Goal: Task Accomplishment & Management: Manage account settings

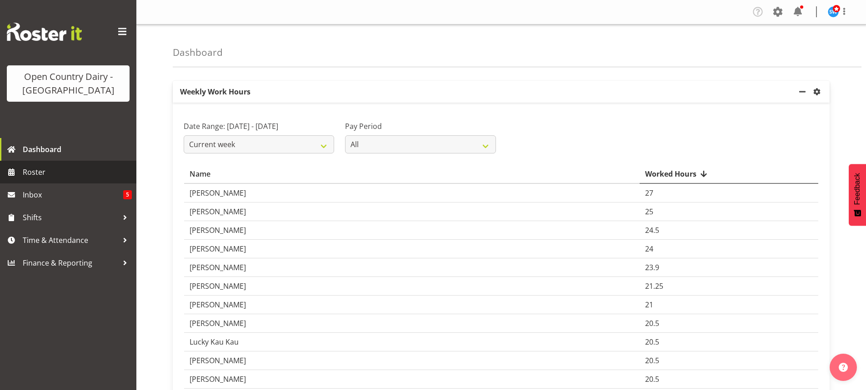
click at [35, 171] on span "Roster" at bounding box center [77, 172] width 109 height 14
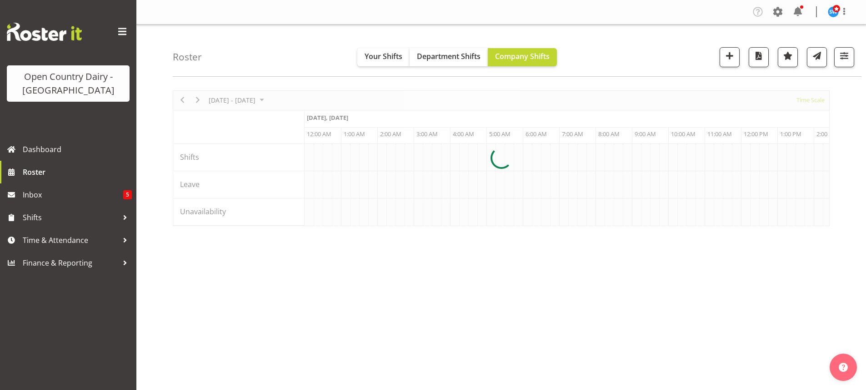
scroll to position [0, 873]
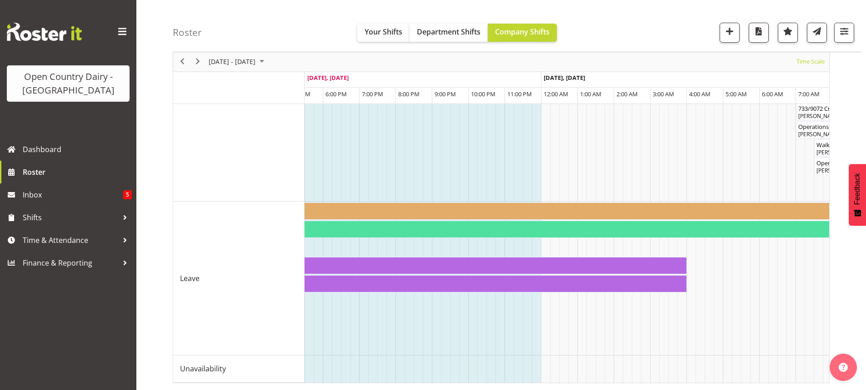
scroll to position [0, 1491]
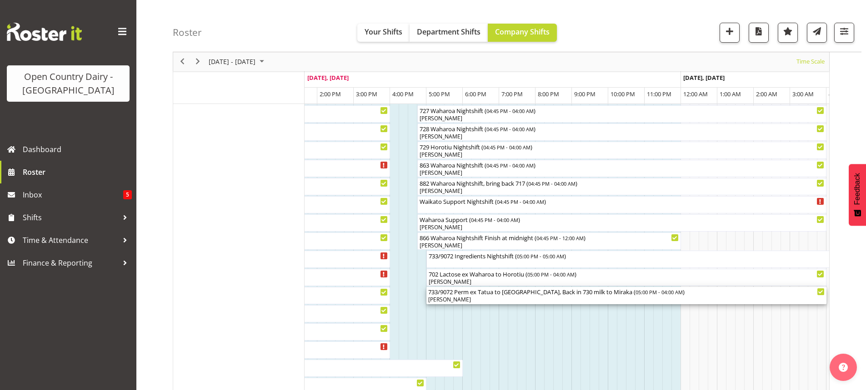
click at [563, 293] on div "733/9072 Perm ex Tatua to Wanganui, Back in 730 milk to Miraka ( 05:00 PM - 04:…" at bounding box center [626, 291] width 396 height 9
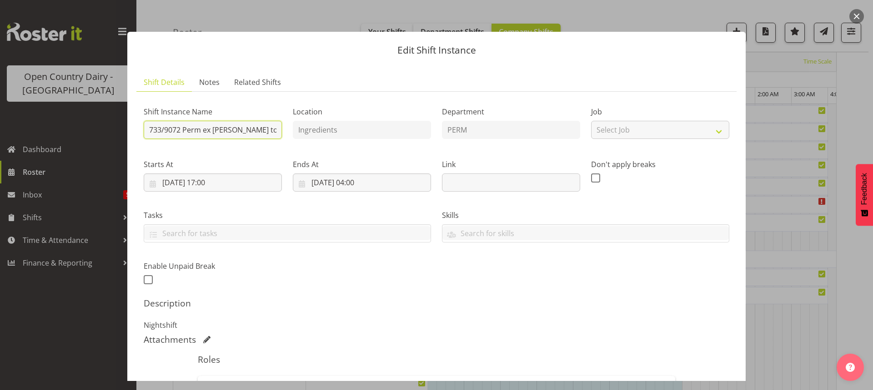
click at [274, 130] on input "733/9072 Perm ex Tatua to Wanganui, Back in 730 milk to Miraka" at bounding box center [213, 130] width 138 height 18
click at [275, 130] on input "733/9072 Perm ex Ti, Back in 730 milk to Miraka" at bounding box center [213, 130] width 138 height 18
click at [274, 130] on input "733/9072 Perm ex Ti, Back ink to Miraka" at bounding box center [213, 130] width 138 height 18
click at [274, 130] on input "733/9072 Perm ex Ti, Back ink toaka" at bounding box center [213, 130] width 138 height 18
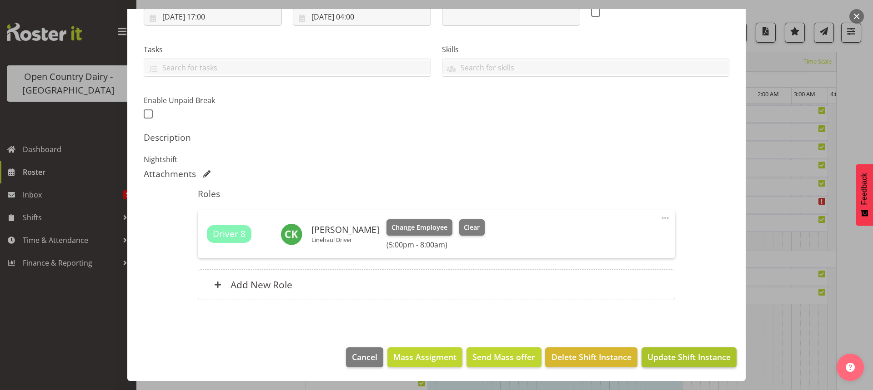
type input "733/9072 Perm ex Tatua to Wanganui, back in 732/9063 milk to Waharoa"
click at [689, 359] on span "Update Shift Instance" at bounding box center [688, 357] width 83 height 12
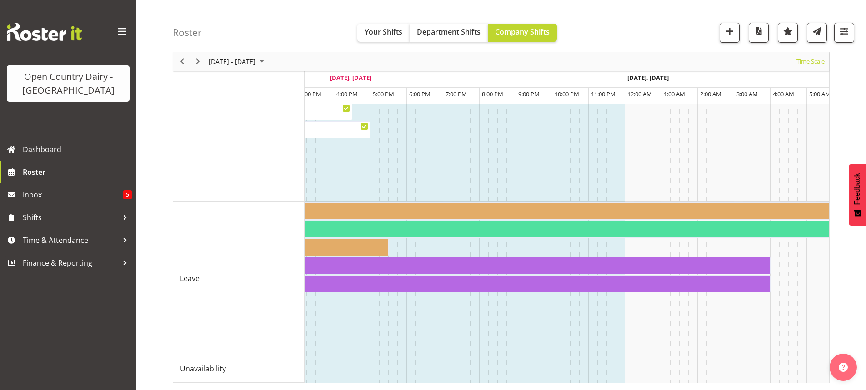
scroll to position [0, 1465]
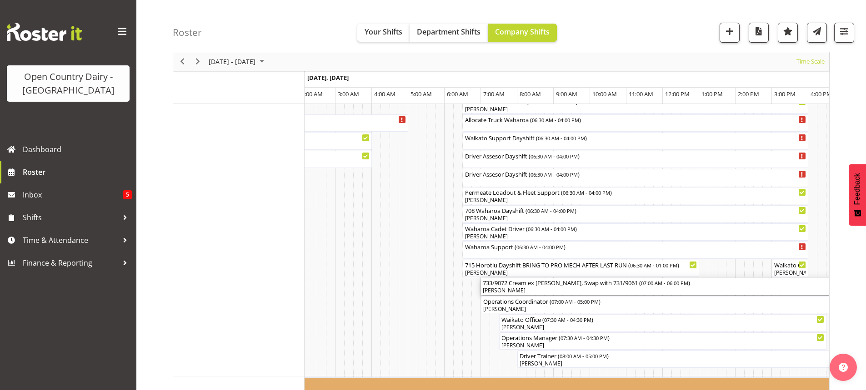
click at [608, 284] on div "733/9072 Cream ex Wanganui, Swap with 731/9061 ( 07:00 AM - 06:00 PM )" at bounding box center [681, 282] width 396 height 9
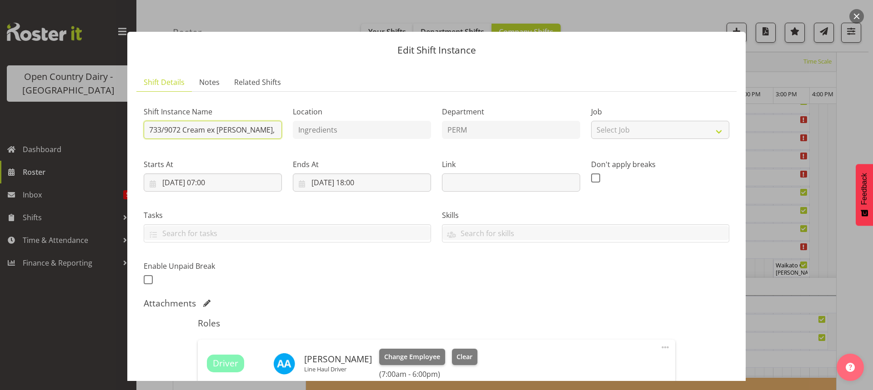
click at [272, 129] on input "733/9072 Cream ex Wanganui, Swap with 731/9061" at bounding box center [213, 130] width 138 height 18
click at [274, 130] on input "733/9072 Cream ex Wanganui, with 731/9061" at bounding box center [213, 130] width 138 height 18
click at [275, 130] on input "733/9072 Cream ex Wanganui, w731/9061" at bounding box center [213, 130] width 138 height 18
click at [274, 130] on input "733/9072 Cream ex Wanganui, /9061" at bounding box center [213, 130] width 138 height 18
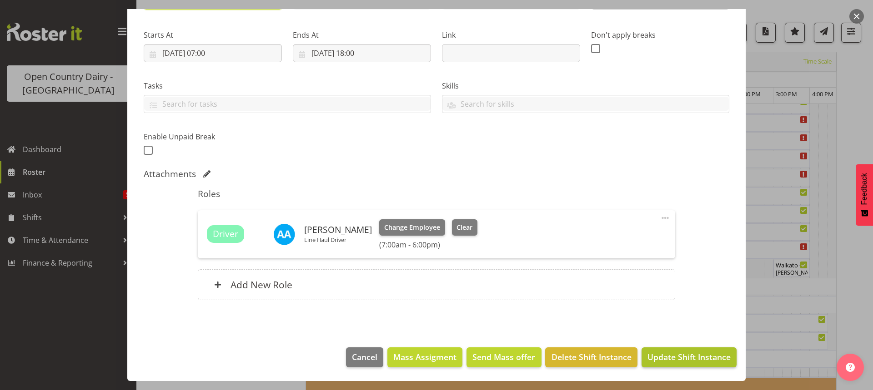
type input "733/9072 Cream ex Wanganui, 871"
click at [680, 359] on span "Update Shift Instance" at bounding box center [688, 357] width 83 height 12
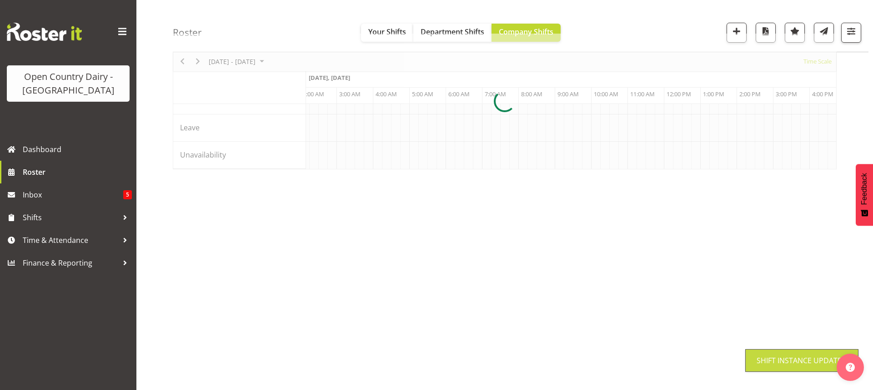
scroll to position [57, 0]
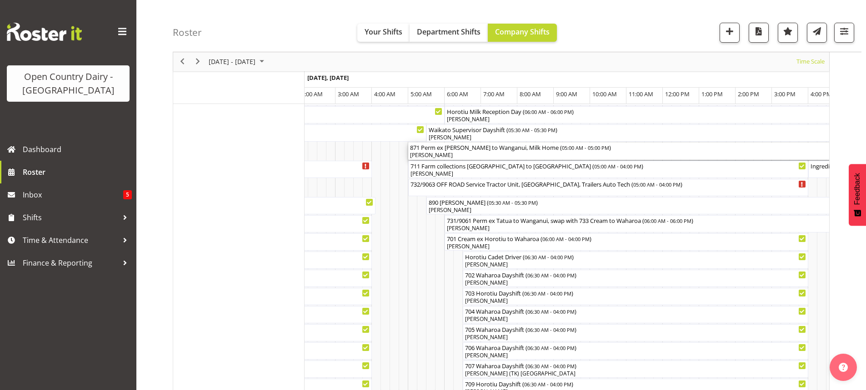
click at [489, 157] on div "[PERSON_NAME]" at bounding box center [626, 155] width 433 height 8
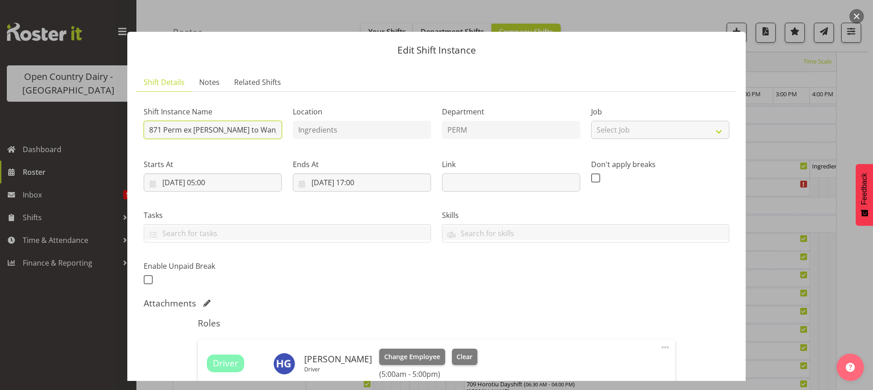
click at [276, 129] on input "871 Perm ex Tatua to Wanganui, Milk Home" at bounding box center [213, 130] width 138 height 18
click at [277, 129] on input "871 Perm ex Tatua to Wanganui, Milk Home" at bounding box center [213, 130] width 138 height 18
click at [275, 129] on input "871 Perm ex Tatua to Wanganui, Home" at bounding box center [213, 130] width 138 height 18
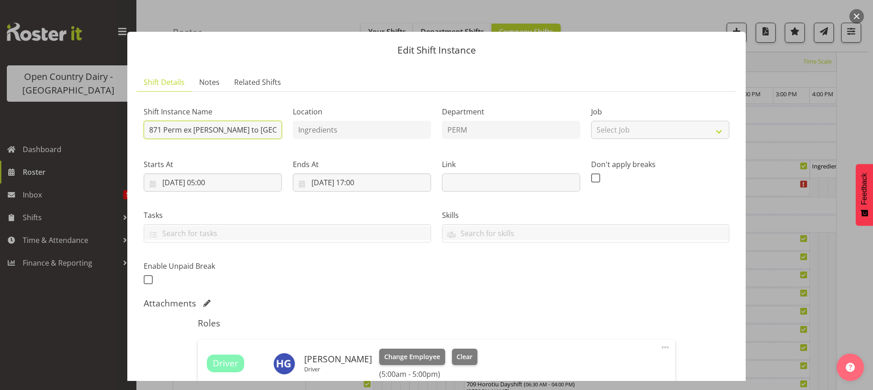
click at [271, 131] on input "871 Perm ex Tatua to Wanganui, e" at bounding box center [213, 130] width 138 height 18
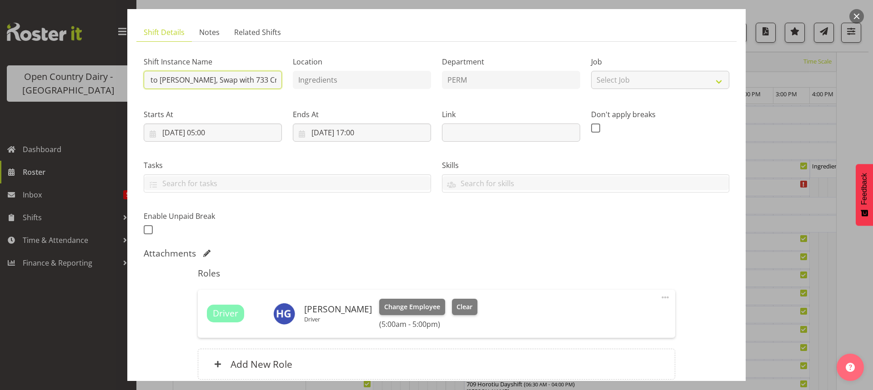
scroll to position [130, 0]
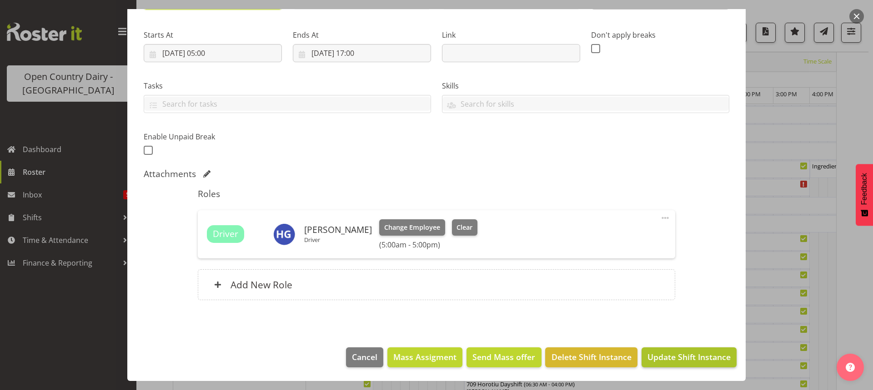
type input "871 Perm ex Tatua to Wanganui, Swap with 733 Cream to Waharoa"
click at [683, 357] on span "Update Shift Instance" at bounding box center [688, 357] width 83 height 12
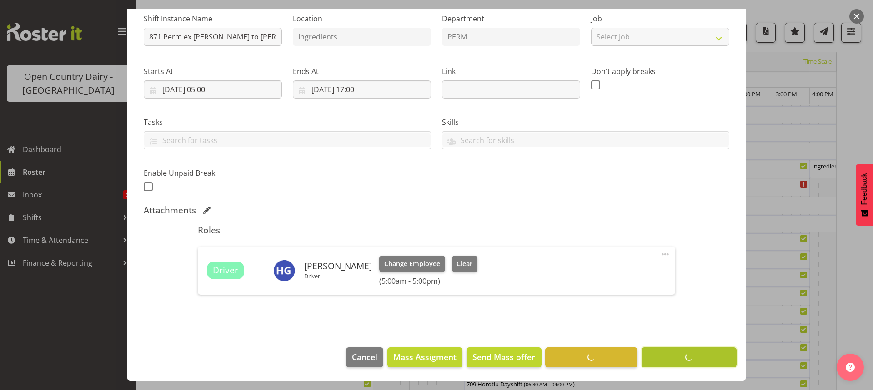
scroll to position [93, 0]
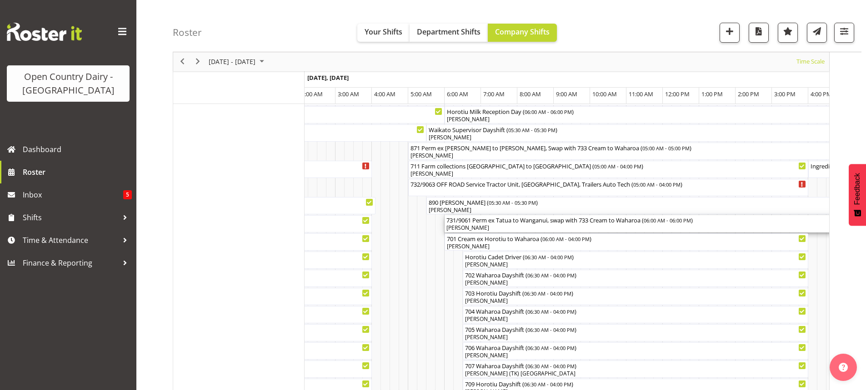
click at [509, 223] on div "731/9061 Perm ex Tatua to Wanganui, swap with 733 Cream to Waharoa ( 06:00 AM -…" at bounding box center [662, 219] width 433 height 9
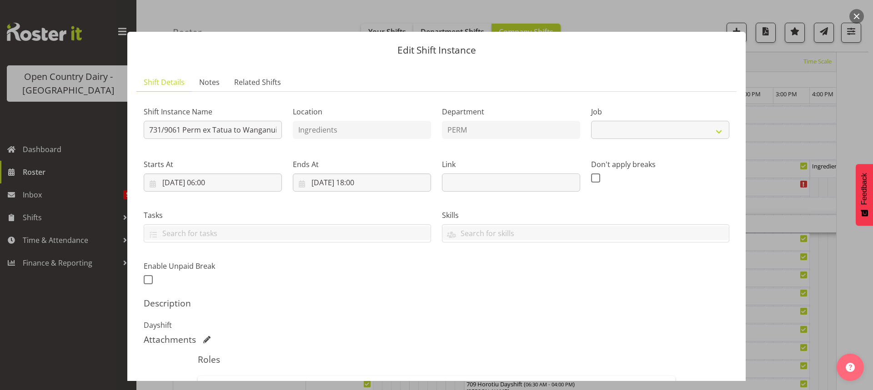
select select "9052"
click at [274, 130] on input "731/9061 Perm ex Tatua to Wanganui, swap with 733 Cream to Waharoa" at bounding box center [213, 130] width 138 height 18
click at [273, 128] on input "731/9061 Perm ex Tatua to Wanganui, swap with 733 Cream to Waharoa" at bounding box center [213, 130] width 138 height 18
drag, startPoint x: 271, startPoint y: 130, endPoint x: 275, endPoint y: 127, distance: 4.8
click at [271, 130] on input "731/9061 Perm ex Tatua to Wanganui, swap with 733 Cream to Waharoa" at bounding box center [213, 130] width 138 height 18
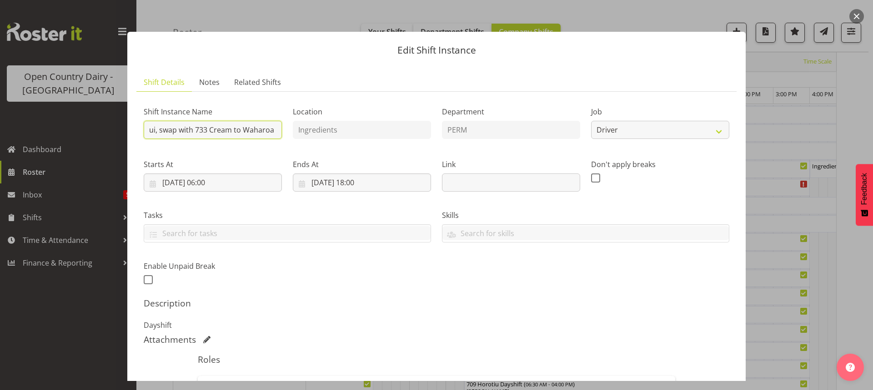
click at [269, 130] on input "ui, swap with 733 Cream to Waharoa" at bounding box center [213, 130] width 138 height 18
click at [266, 131] on input "ui, swap with 733 Cream to Waha" at bounding box center [213, 130] width 138 height 18
type input "u"
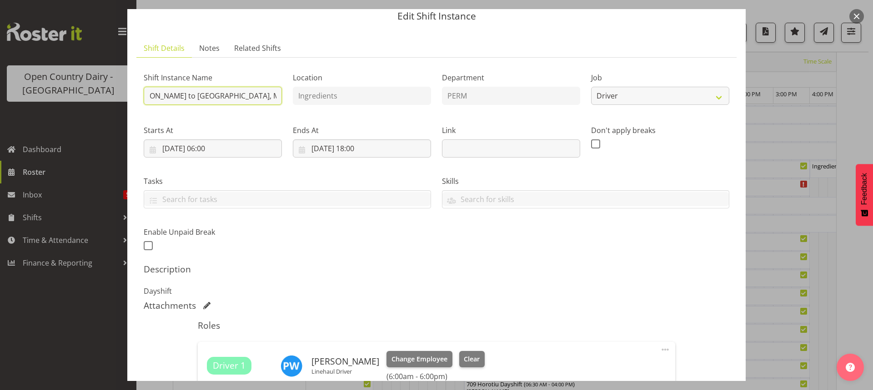
scroll to position [30, 0]
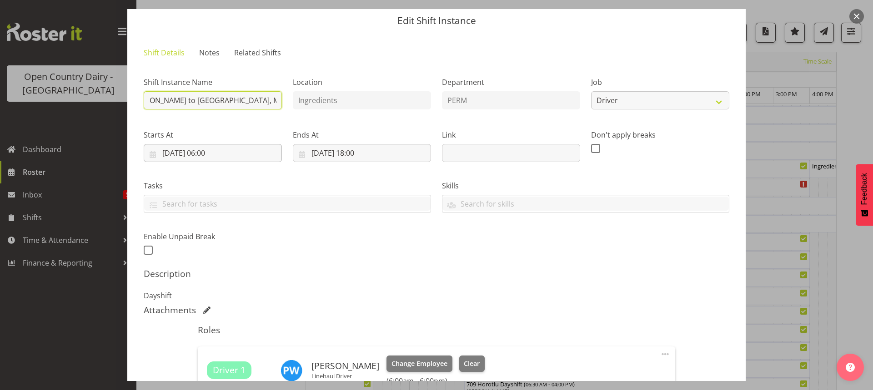
type input "706 Perm ex Tatua to Wanganui, Milk home to Waharoa"
click at [209, 151] on input "01/10/2025, 06:00" at bounding box center [213, 153] width 138 height 18
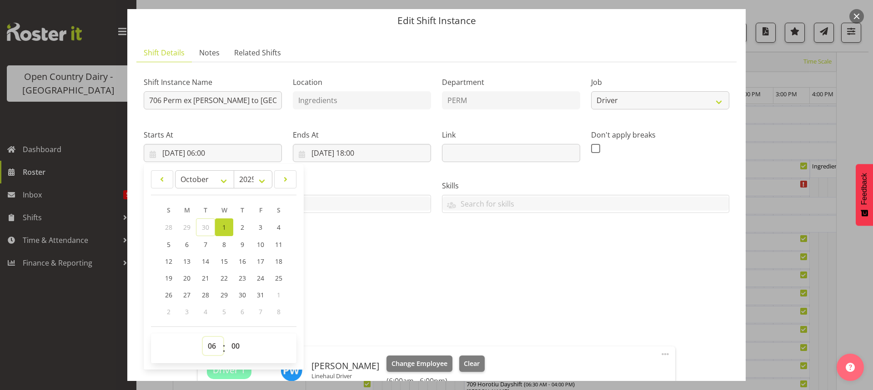
click at [212, 345] on select "00 01 02 03 04 05 06 07 08 09 10 11 12 13 14 15 16 17 18 19 20 21 22 23" at bounding box center [213, 346] width 20 height 18
select select "5"
click at [203, 337] on select "00 01 02 03 04 05 06 07 08 09 10 11 12 13 14 15 16 17 18 19 20 21 22 23" at bounding box center [213, 346] width 20 height 18
type input "01/10/2025, 05:00"
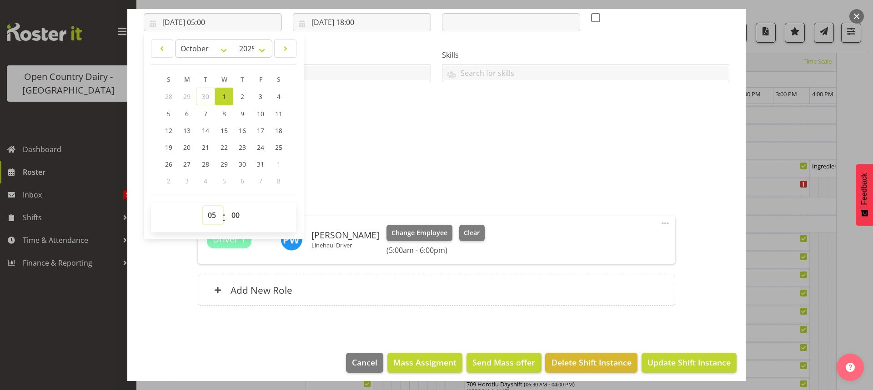
scroll to position [166, 0]
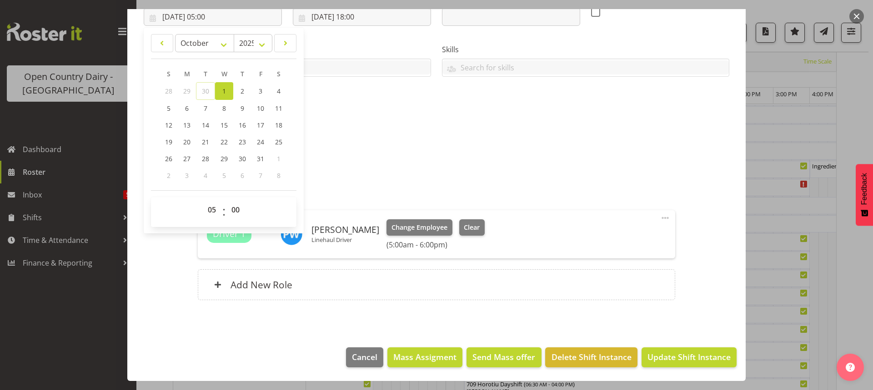
click at [554, 170] on div "Attachments" at bounding box center [436, 174] width 585 height 11
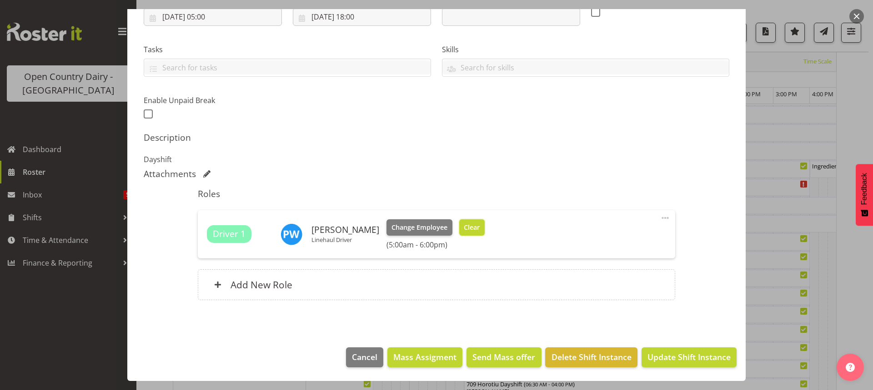
click at [465, 228] on span "Clear" at bounding box center [472, 228] width 16 height 10
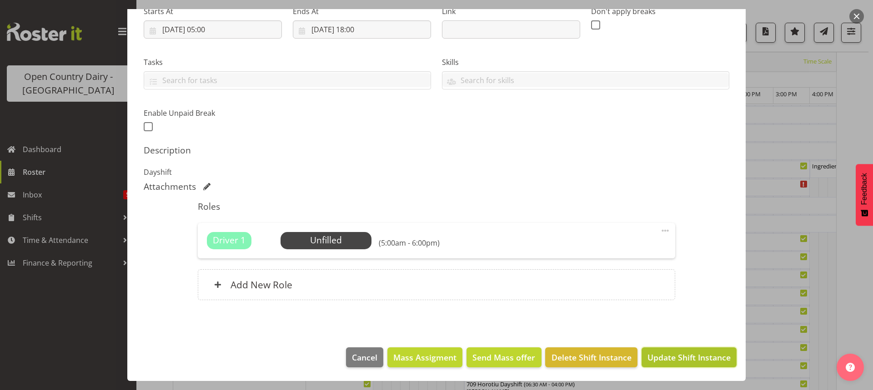
click at [683, 359] on span "Update Shift Instance" at bounding box center [688, 358] width 83 height 12
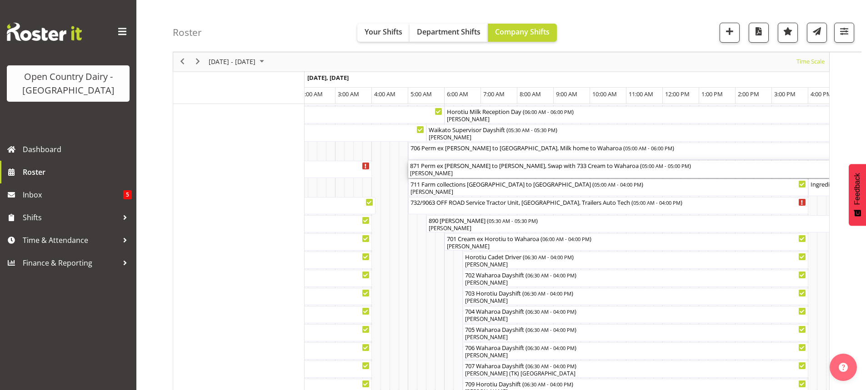
click at [461, 173] on div "[PERSON_NAME]" at bounding box center [626, 174] width 433 height 8
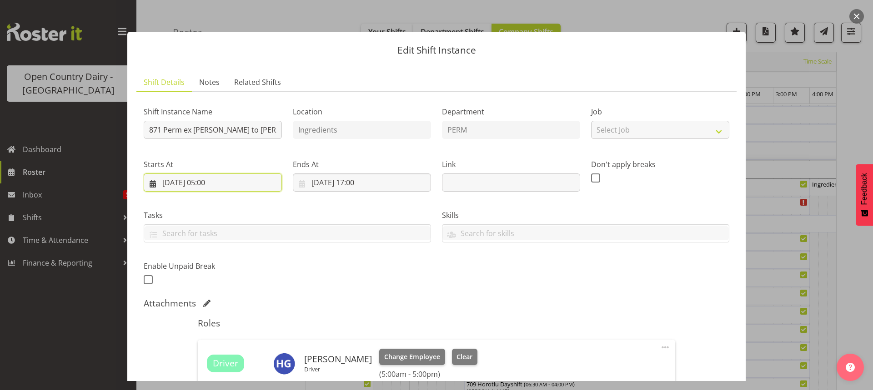
click at [216, 179] on input "01/10/2025, 05:00" at bounding box center [213, 183] width 138 height 18
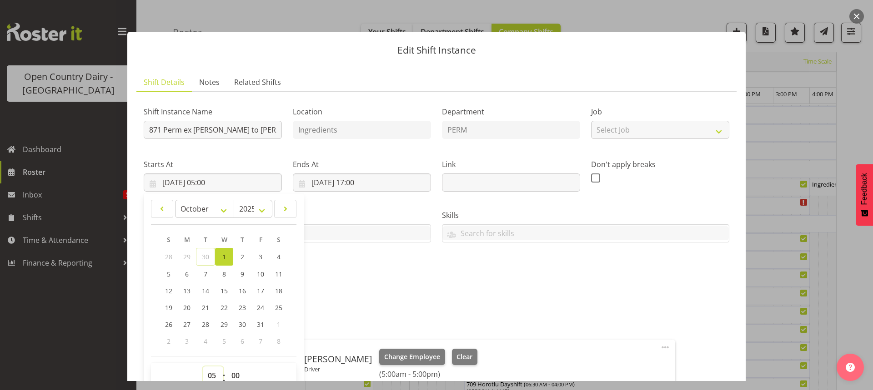
scroll to position [4, 0]
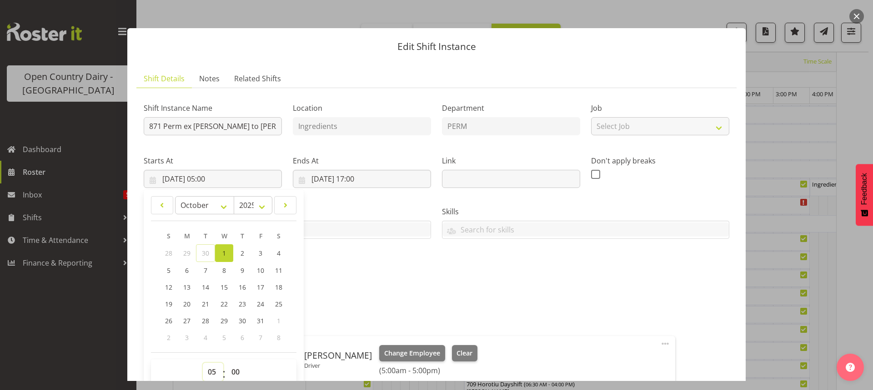
click at [211, 373] on select "00 01 02 03 04 05 06 07 08 09 10 11 12 13 14 15 16 17 18 19 20 21 22 23" at bounding box center [213, 372] width 20 height 18
select select "6"
click at [203, 363] on select "00 01 02 03 04 05 06 07 08 09 10 11 12 13 14 15 16 17 18 19 20 21 22 23" at bounding box center [213, 372] width 20 height 18
type input "01/10/2025, 06:00"
click at [456, 351] on span "Clear" at bounding box center [464, 354] width 16 height 10
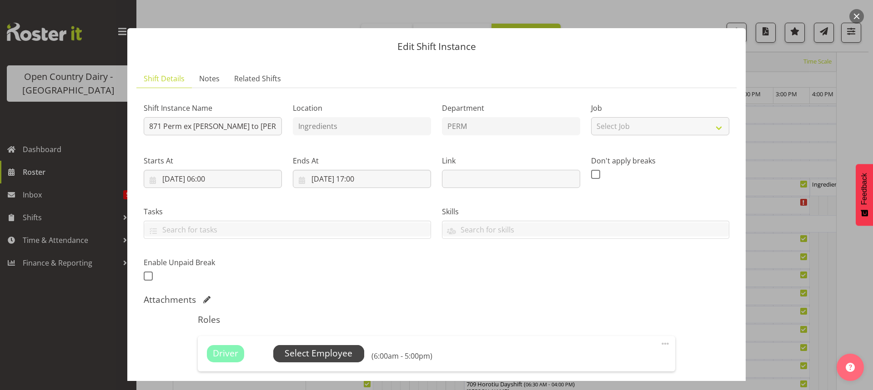
click at [330, 352] on span "Select Employee" at bounding box center [318, 353] width 68 height 13
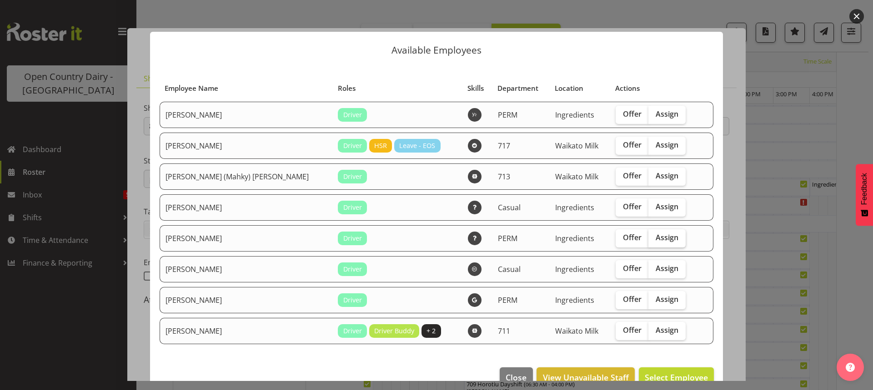
click at [655, 235] on span "Assign" at bounding box center [666, 237] width 23 height 9
click at [648, 235] on input "Assign" at bounding box center [651, 238] width 6 height 6
checkbox input "true"
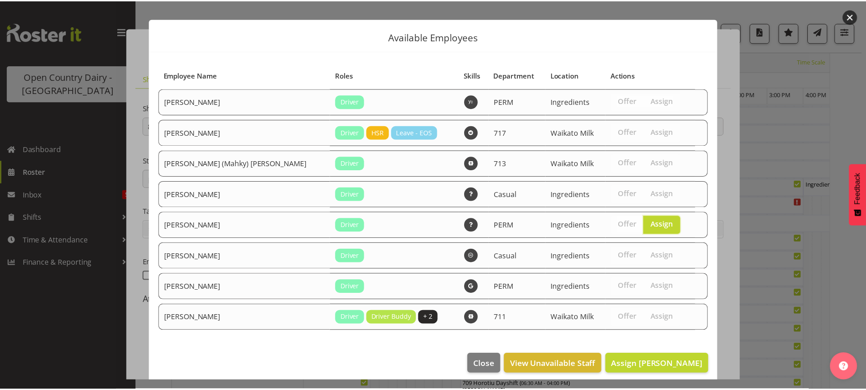
scroll to position [20, 0]
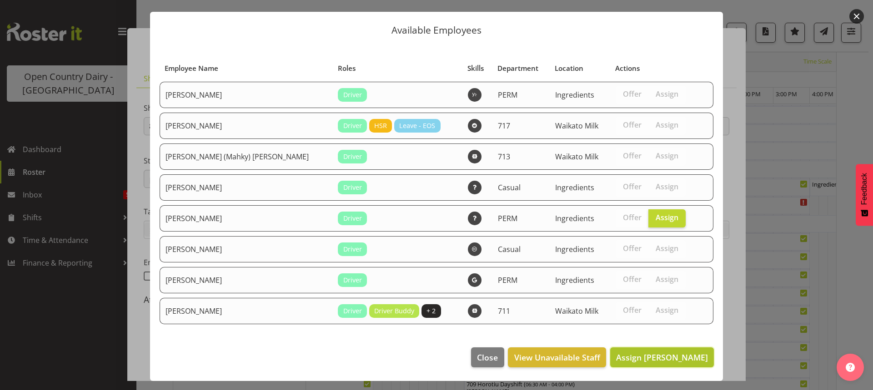
click at [656, 355] on span "Assign Paul Wilson" at bounding box center [662, 357] width 92 height 11
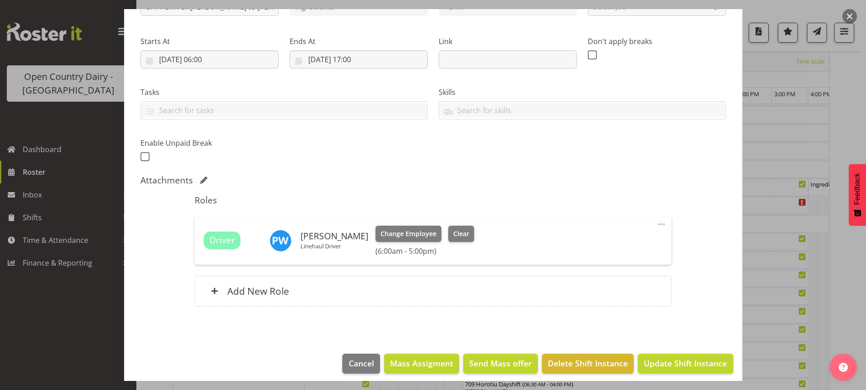
scroll to position [130, 0]
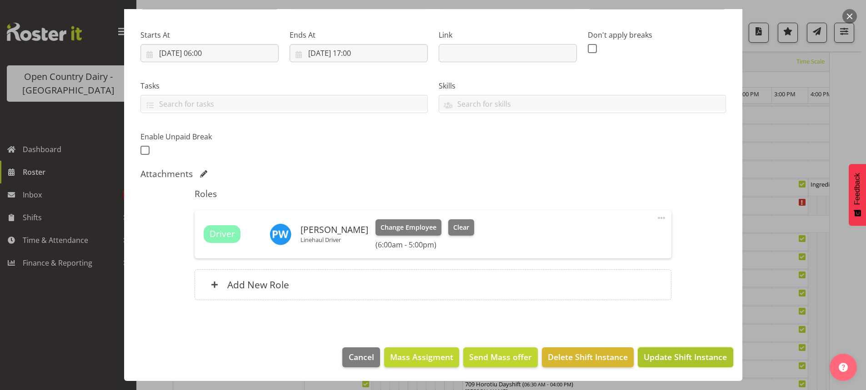
click at [669, 355] on span "Update Shift Instance" at bounding box center [684, 357] width 83 height 12
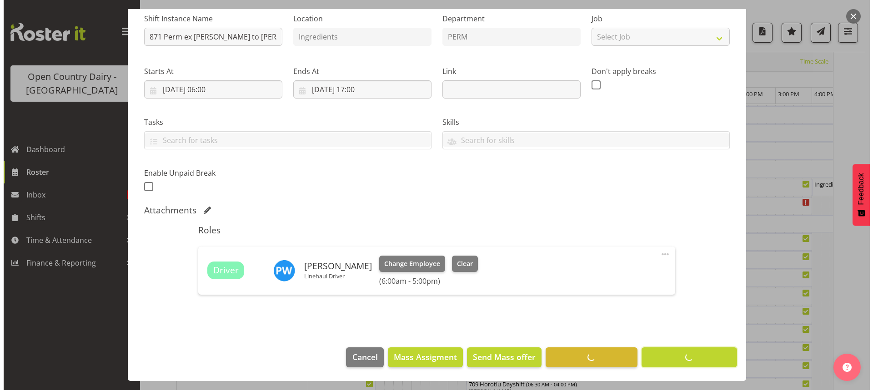
scroll to position [93, 0]
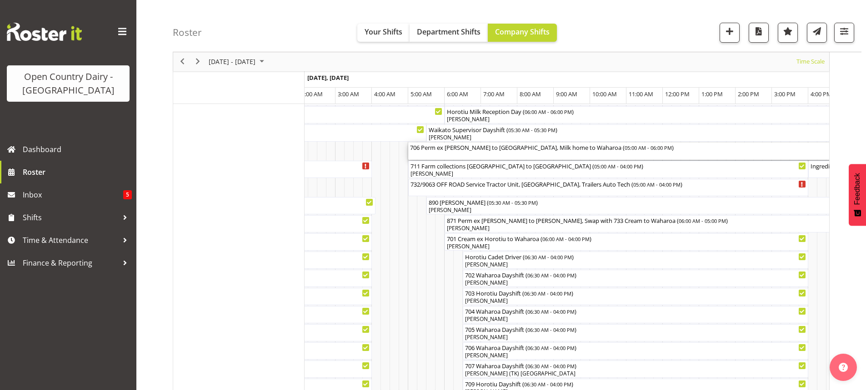
click at [464, 155] on div "706 Perm ex Tatua to Wanganui, Milk home to Waharoa ( 05:00 AM - 06:00 PM )" at bounding box center [644, 151] width 469 height 17
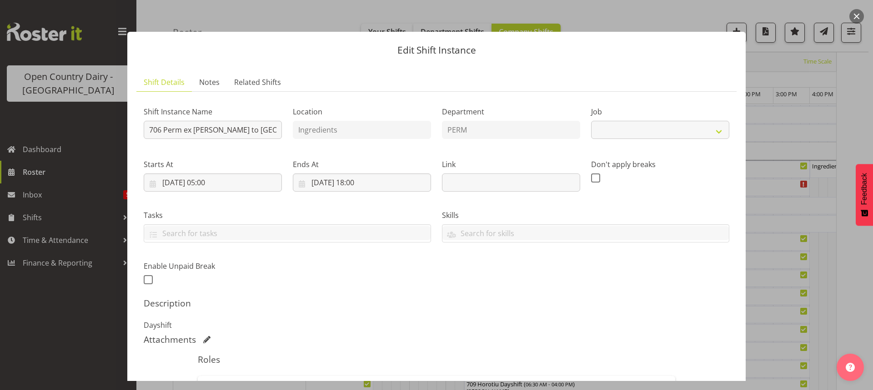
select select "9052"
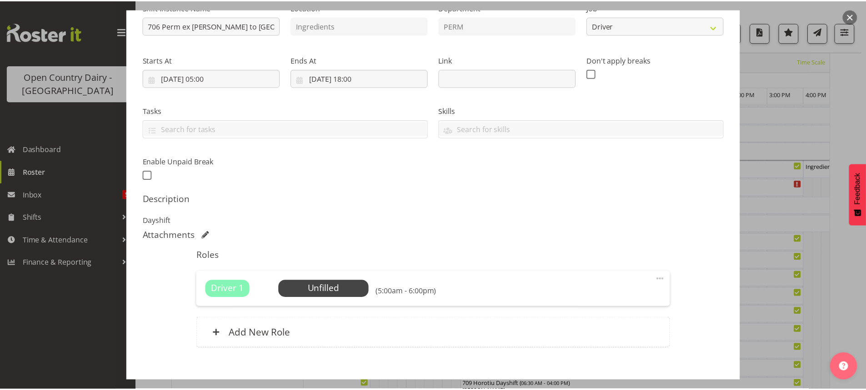
scroll to position [153, 0]
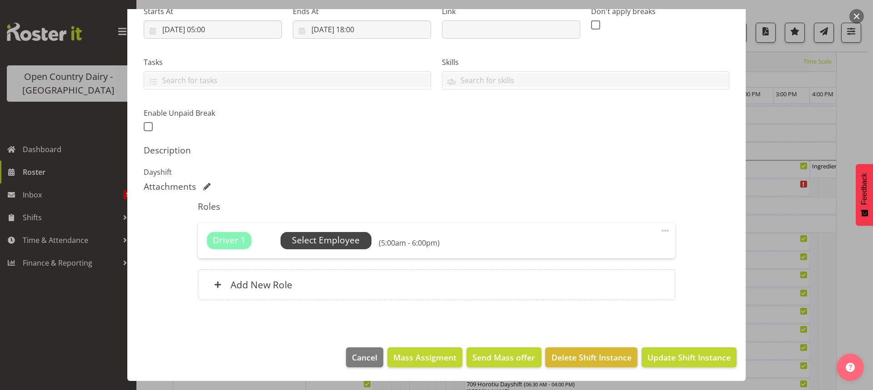
click at [332, 239] on span "Select Employee" at bounding box center [326, 240] width 68 height 13
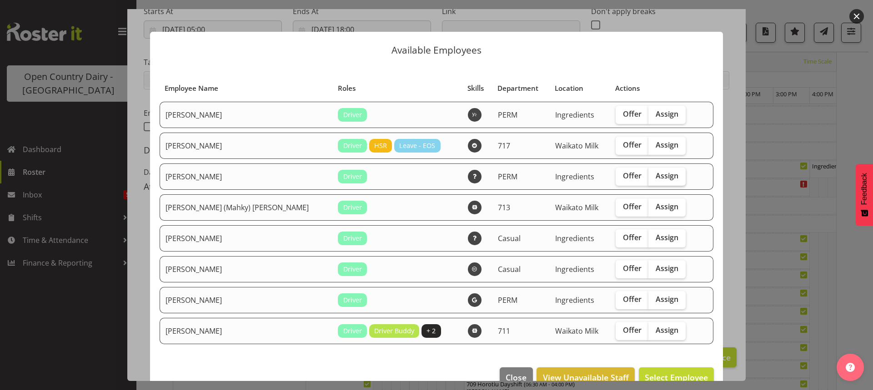
click at [655, 175] on span "Assign" at bounding box center [666, 175] width 23 height 9
click at [651, 175] on input "Assign" at bounding box center [651, 176] width 6 height 6
checkbox input "true"
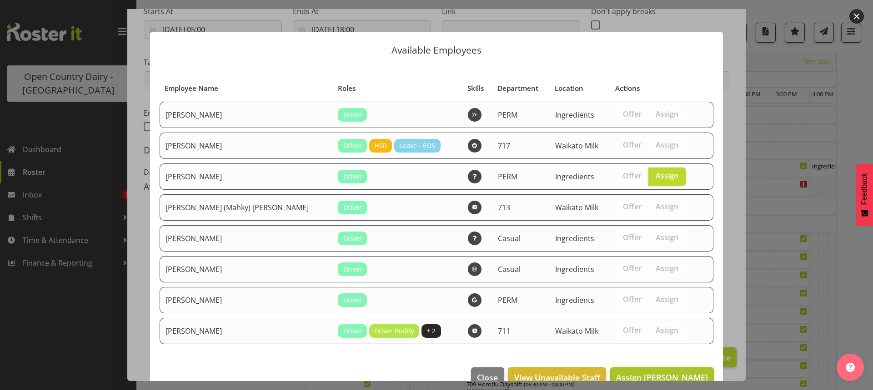
click at [657, 374] on span "Assign Haley Galecki" at bounding box center [662, 377] width 92 height 11
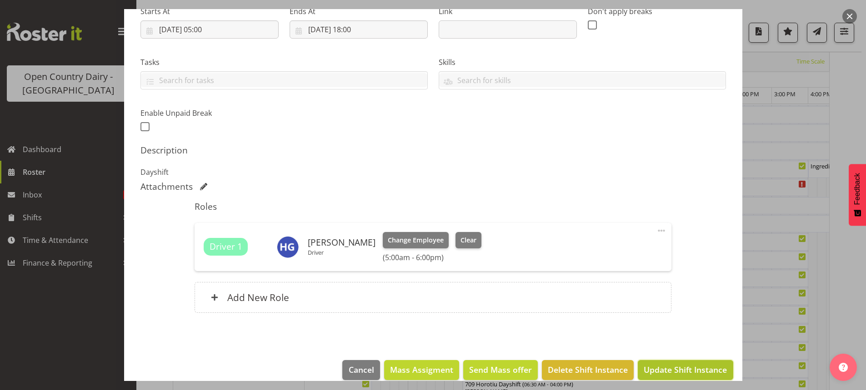
click at [671, 368] on span "Update Shift Instance" at bounding box center [684, 370] width 83 height 12
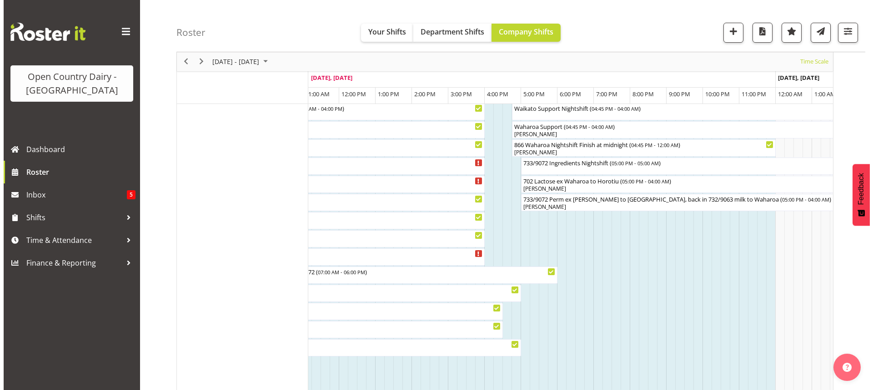
scroll to position [682, 0]
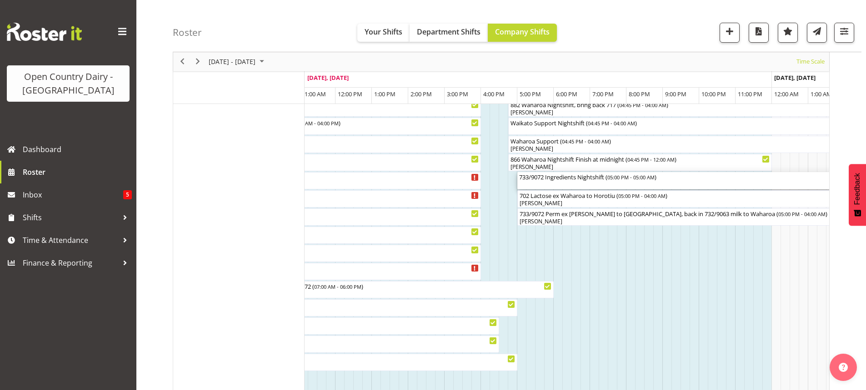
click at [575, 185] on div "733/9072 Ingredients Nightshift ( 05:00 PM - 05:00 AM )" at bounding box center [735, 180] width 433 height 17
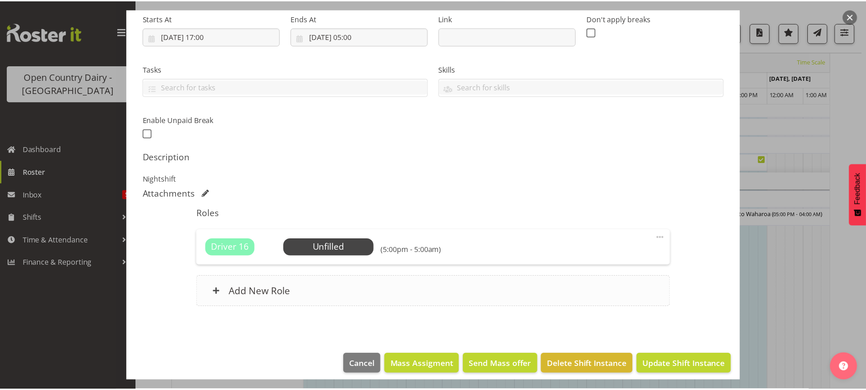
scroll to position [153, 0]
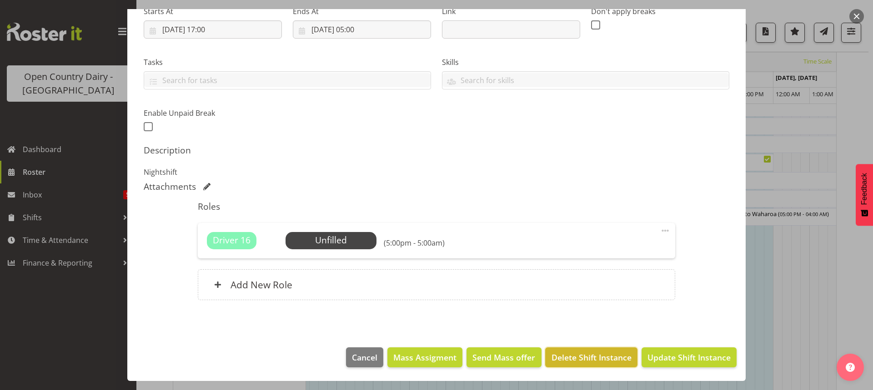
click at [579, 356] on span "Delete Shift Instance" at bounding box center [591, 358] width 80 height 12
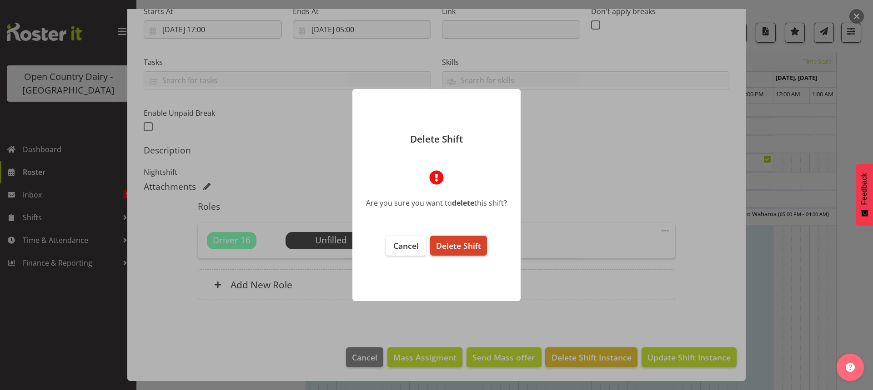
click at [456, 243] on span "Delete Shift" at bounding box center [458, 245] width 45 height 11
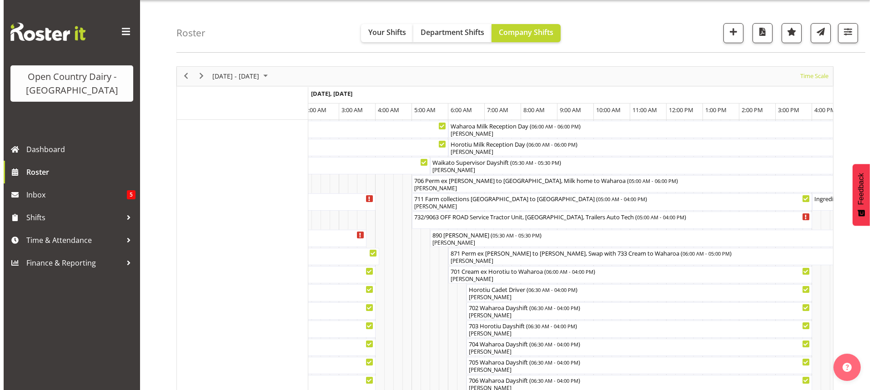
scroll to position [12, 0]
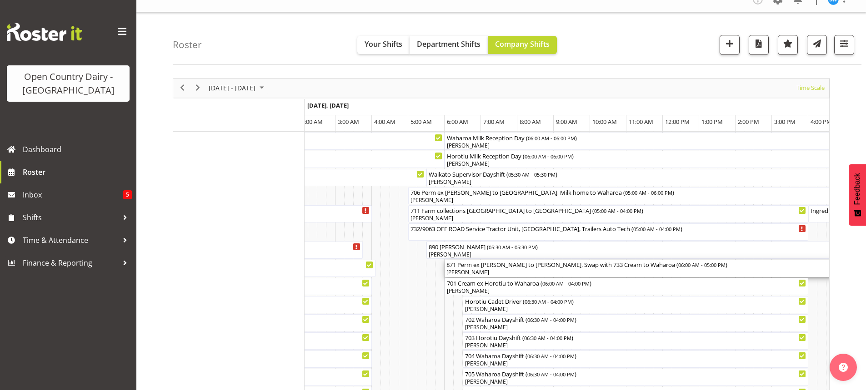
click at [517, 271] on div "[PERSON_NAME]" at bounding box center [644, 273] width 396 height 8
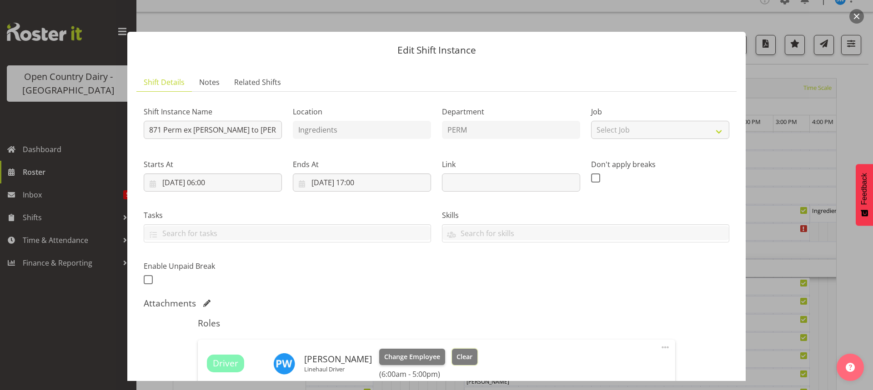
click at [457, 356] on span "Clear" at bounding box center [464, 357] width 16 height 10
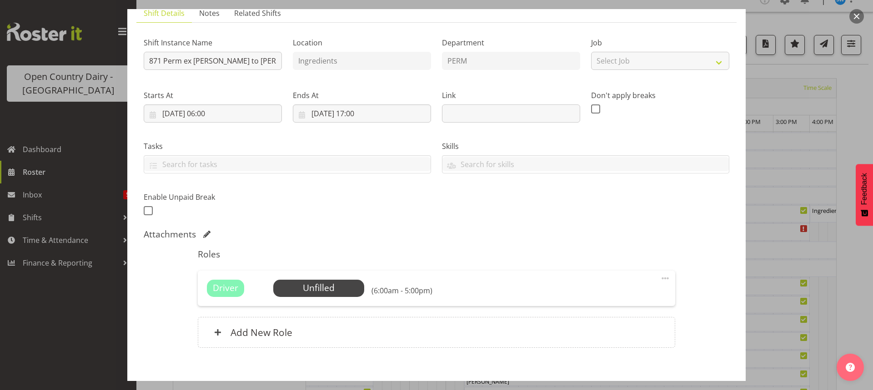
scroll to position [117, 0]
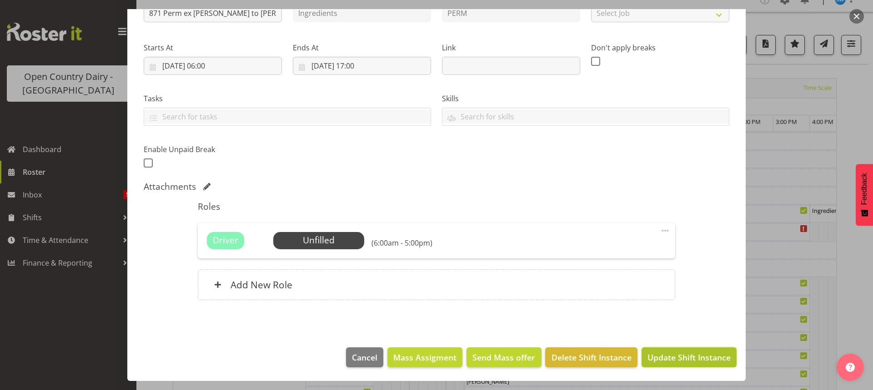
click at [680, 355] on span "Update Shift Instance" at bounding box center [688, 358] width 83 height 12
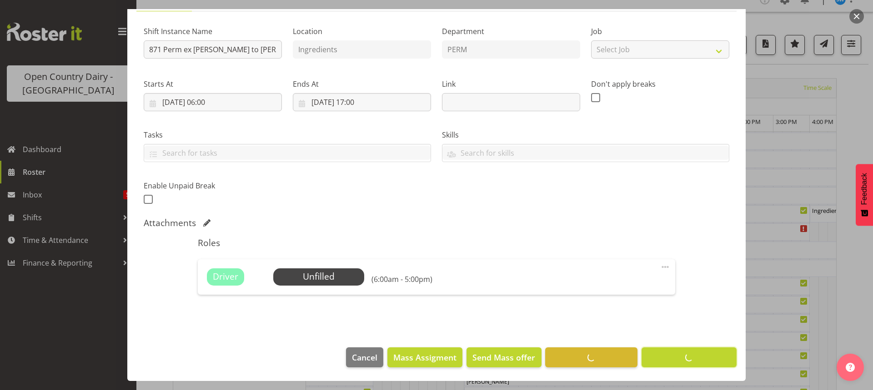
scroll to position [80, 0]
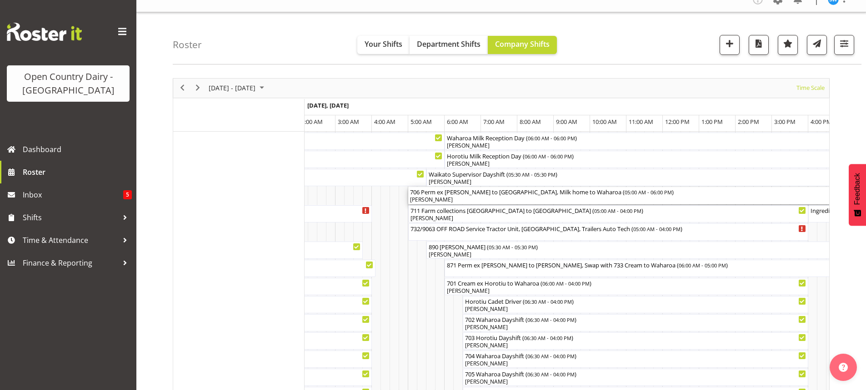
click at [466, 198] on div "[PERSON_NAME]" at bounding box center [644, 200] width 469 height 8
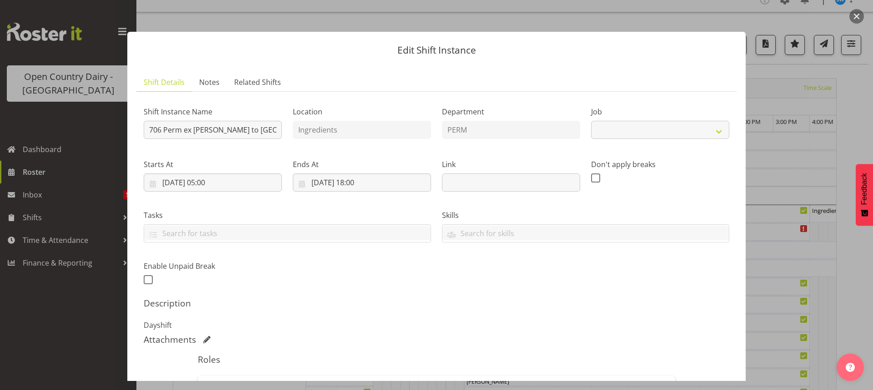
select select "9052"
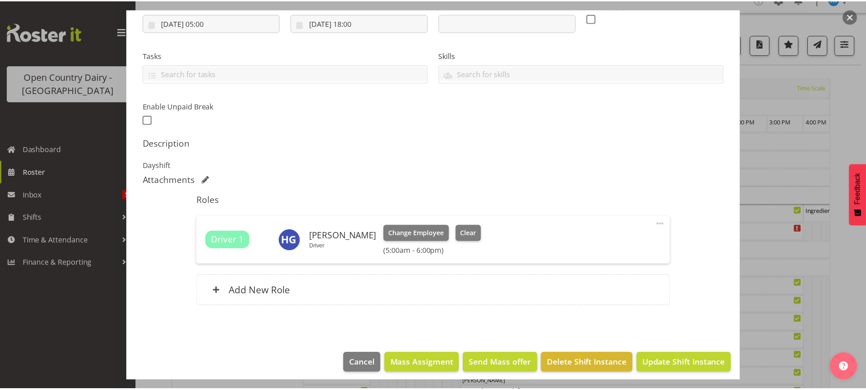
scroll to position [166, 0]
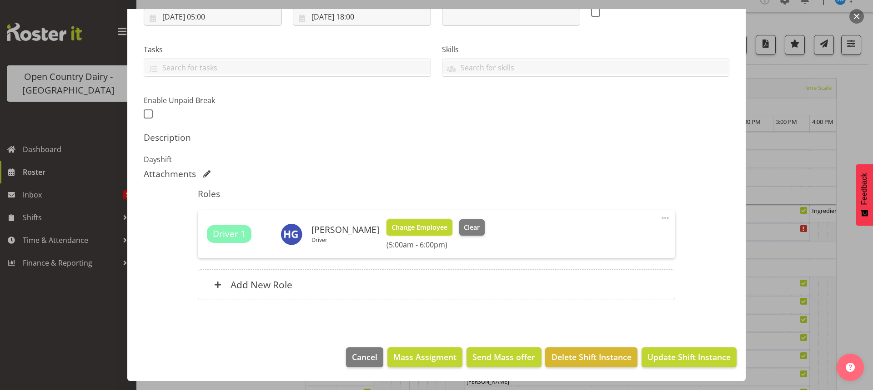
click at [415, 225] on span "Change Employee" at bounding box center [419, 228] width 56 height 10
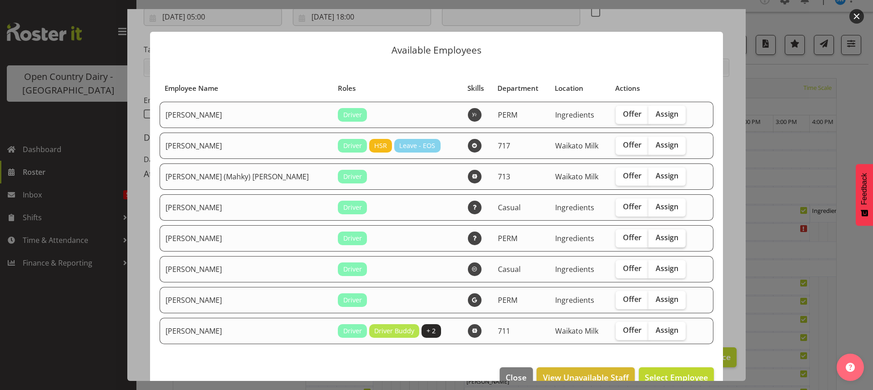
click at [655, 236] on span "Assign" at bounding box center [666, 237] width 23 height 9
click at [649, 236] on input "Assign" at bounding box center [651, 238] width 6 height 6
checkbox input "true"
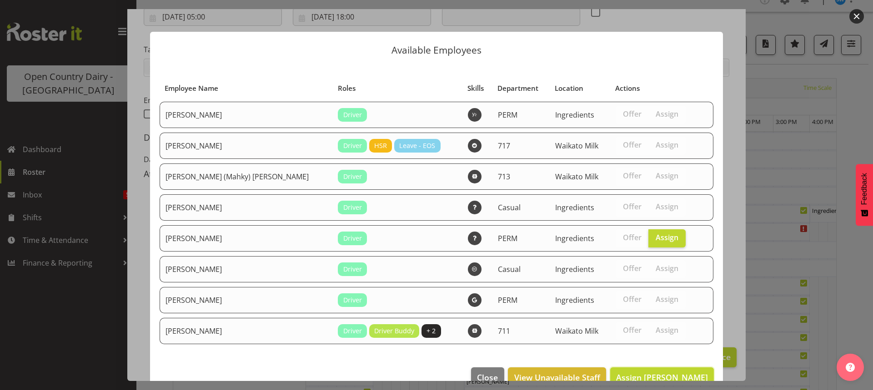
drag, startPoint x: 663, startPoint y: 373, endPoint x: 664, endPoint y: 367, distance: 6.4
click at [663, 374] on span "Assign Paul Wilson" at bounding box center [662, 377] width 92 height 11
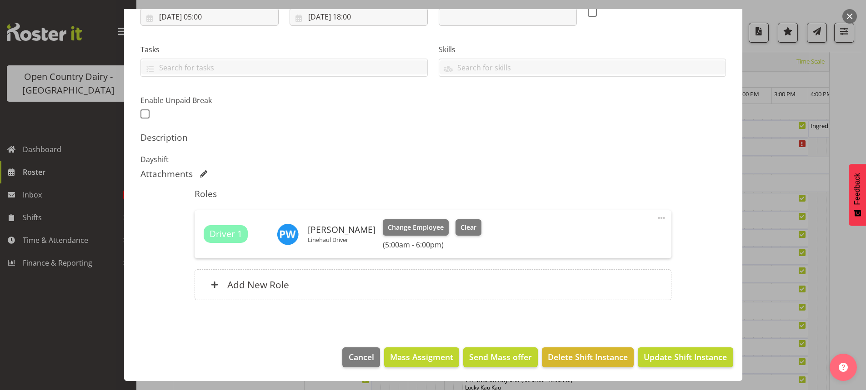
scroll to position [103, 0]
click at [668, 357] on span "Update Shift Instance" at bounding box center [684, 357] width 83 height 12
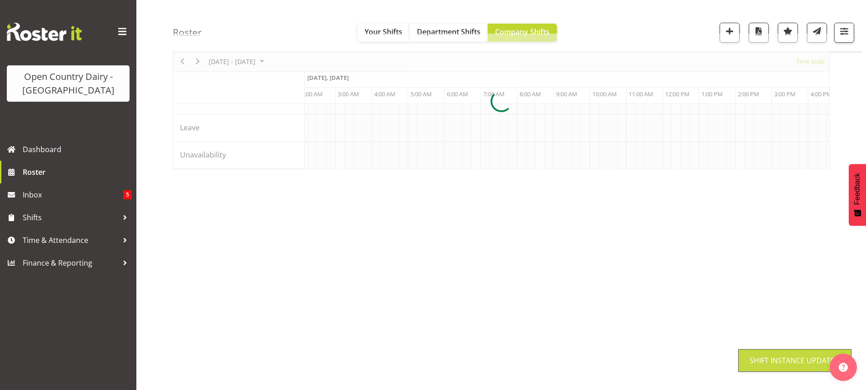
scroll to position [57, 0]
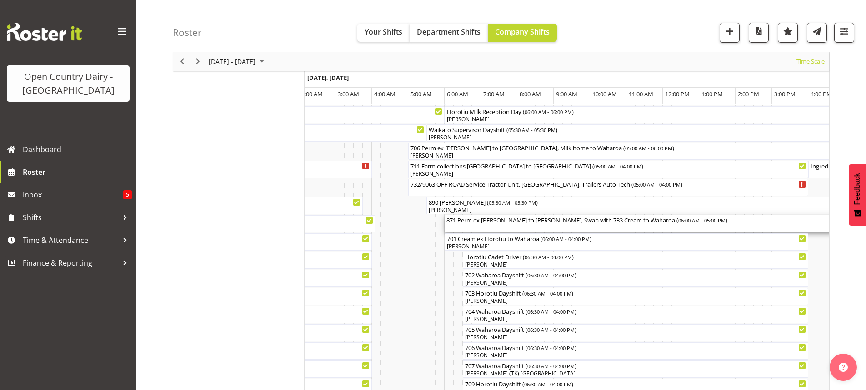
click at [497, 226] on div "871 Perm ex Tatua to Wanganui, Swap with 733 Cream to Waharoa ( 06:00 AM - 05:0…" at bounding box center [644, 223] width 396 height 17
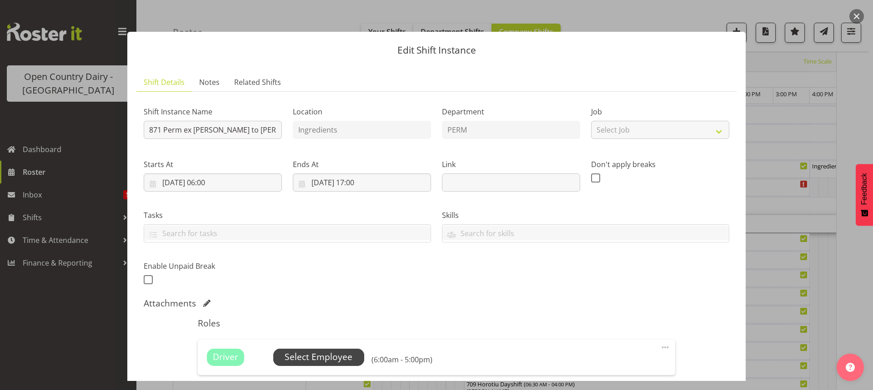
click at [319, 356] on span "Select Employee" at bounding box center [318, 357] width 68 height 13
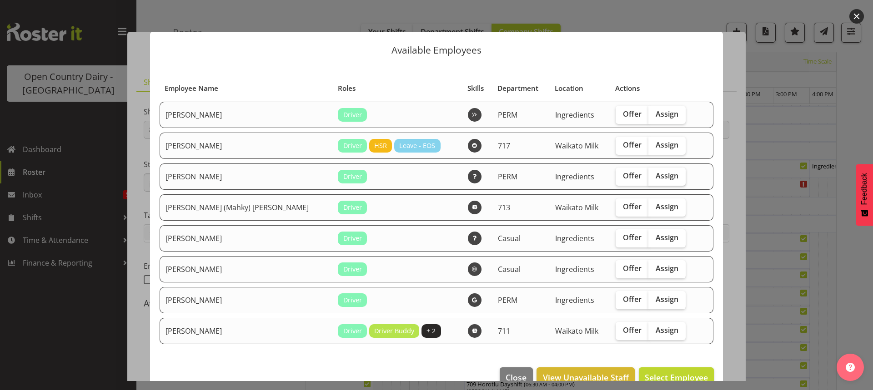
click at [656, 177] on span "Assign" at bounding box center [666, 175] width 23 height 9
click at [654, 177] on input "Assign" at bounding box center [651, 176] width 6 height 6
checkbox input "true"
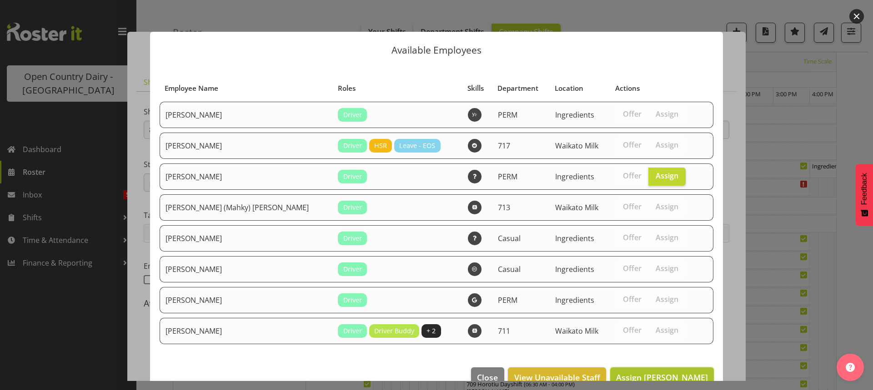
click at [665, 374] on span "Assign Haley Galecki" at bounding box center [662, 377] width 92 height 11
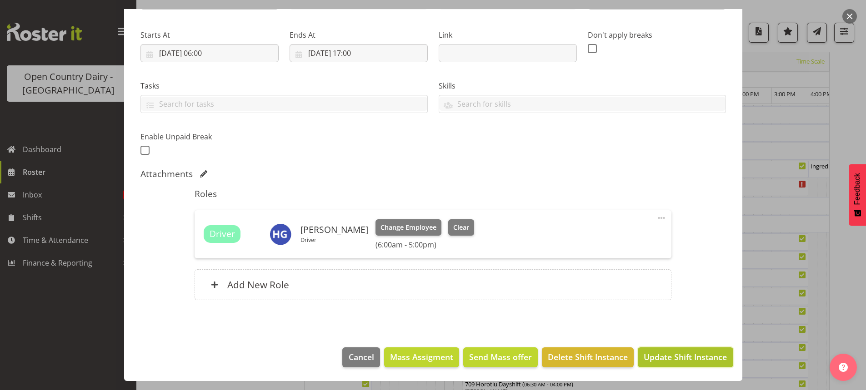
click at [670, 353] on span "Update Shift Instance" at bounding box center [684, 357] width 83 height 12
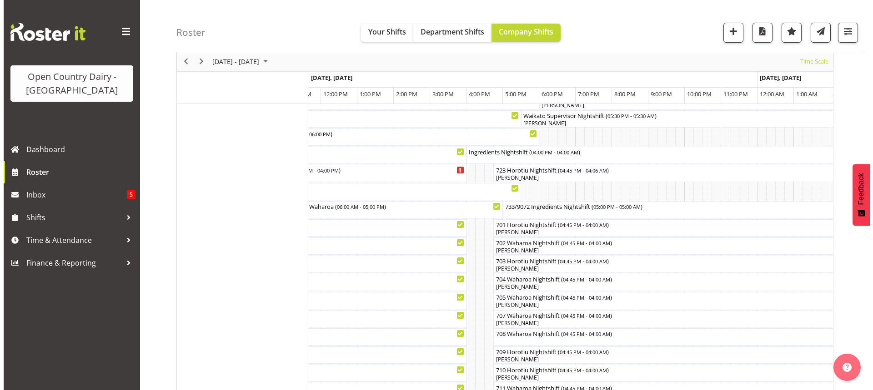
scroll to position [58, 0]
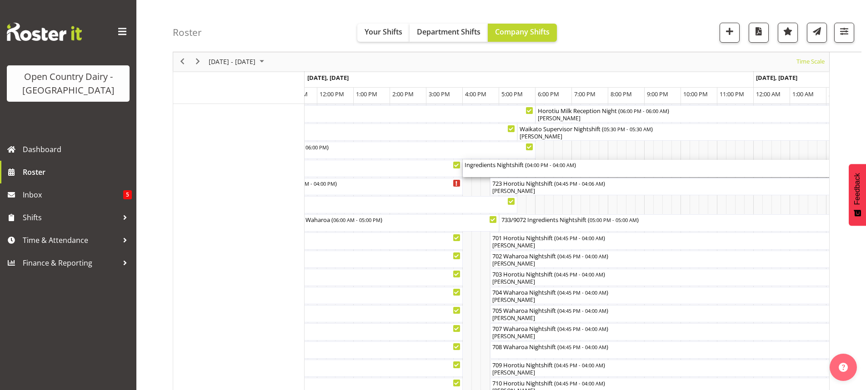
click at [557, 172] on div "Ingredients Nightshift ( 04:00 PM - 04:00 AM )" at bounding box center [680, 168] width 433 height 17
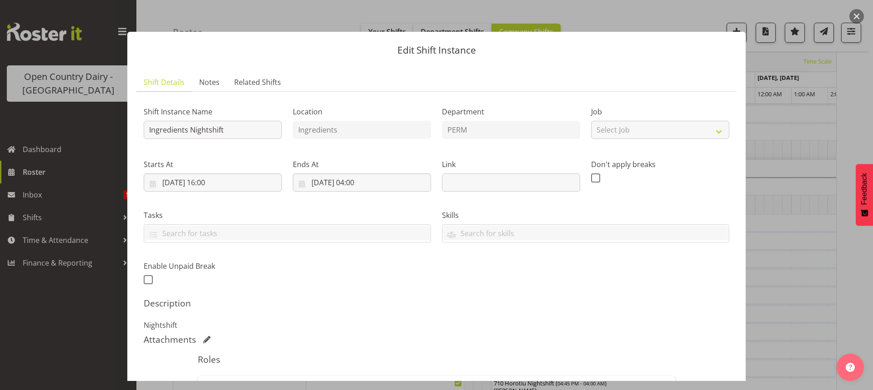
scroll to position [153, 0]
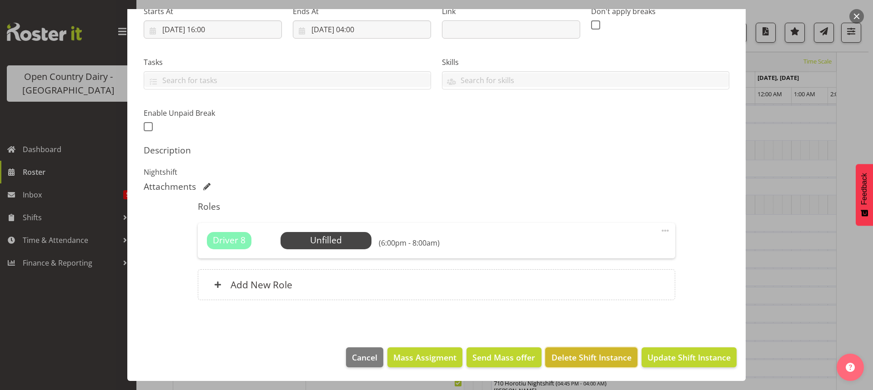
click at [577, 356] on span "Delete Shift Instance" at bounding box center [591, 358] width 80 height 12
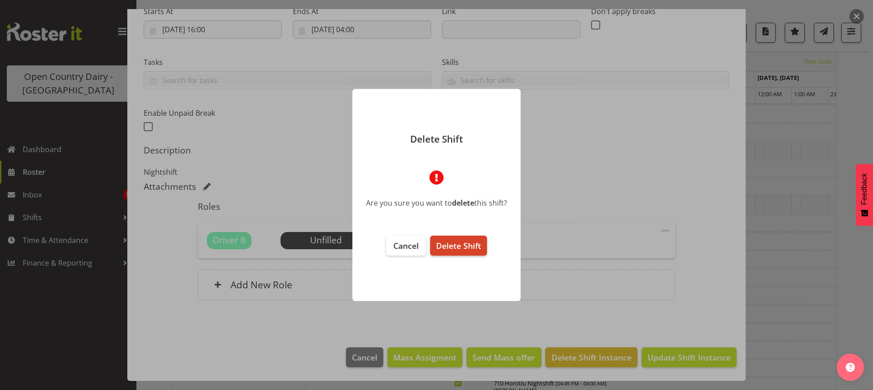
click at [468, 246] on span "Delete Shift" at bounding box center [458, 245] width 45 height 11
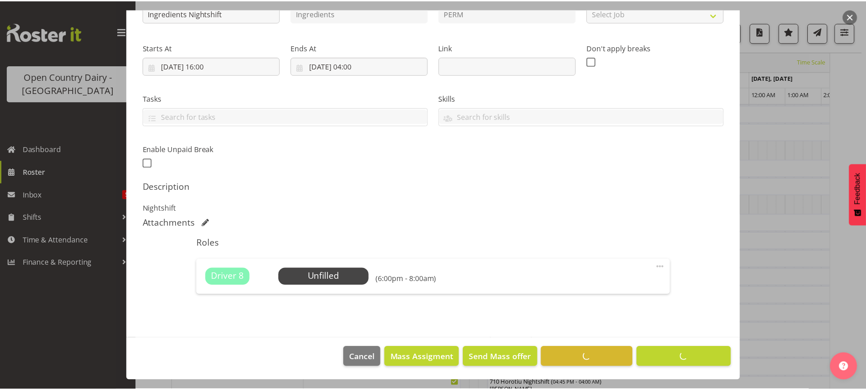
scroll to position [117, 0]
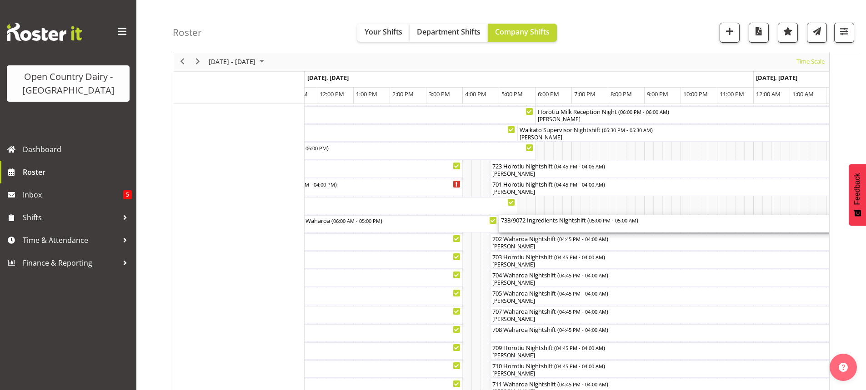
click at [562, 227] on div "733/9072 Ingredients Nightshift ( 05:00 PM - 05:00 AM )" at bounding box center [717, 223] width 433 height 17
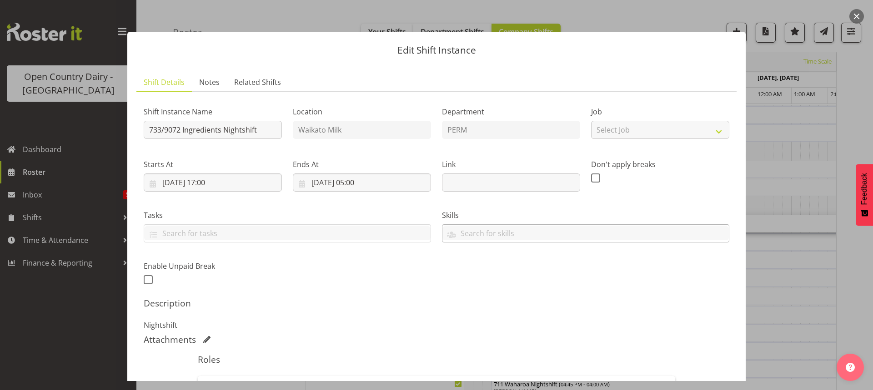
scroll to position [136, 0]
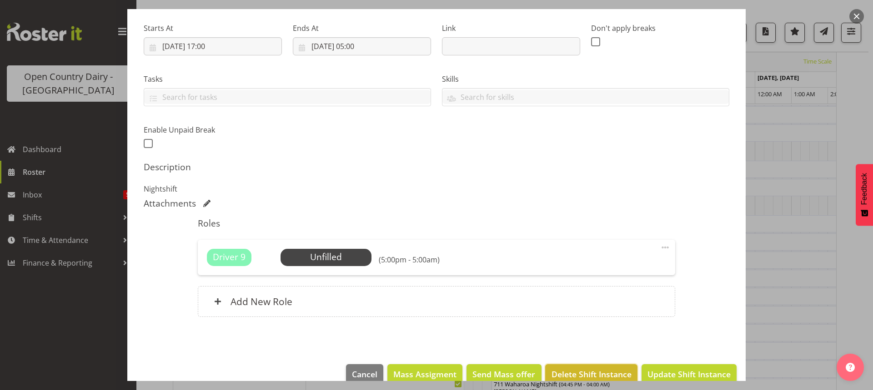
click at [592, 369] on span "Delete Shift Instance" at bounding box center [591, 375] width 80 height 12
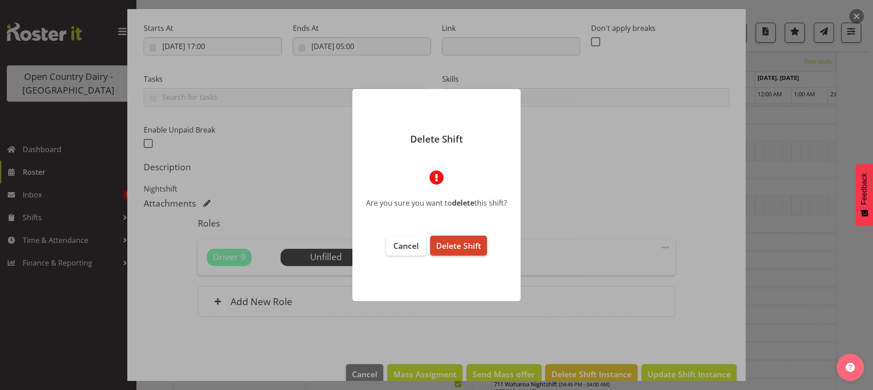
click at [455, 244] on span "Delete Shift" at bounding box center [458, 245] width 45 height 11
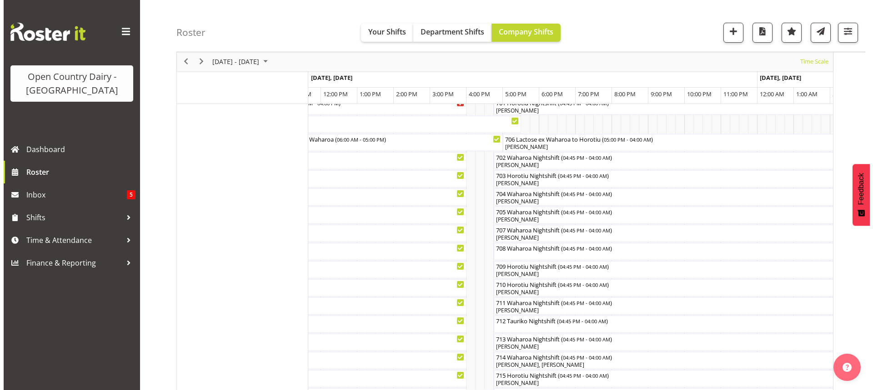
scroll to position [148, 0]
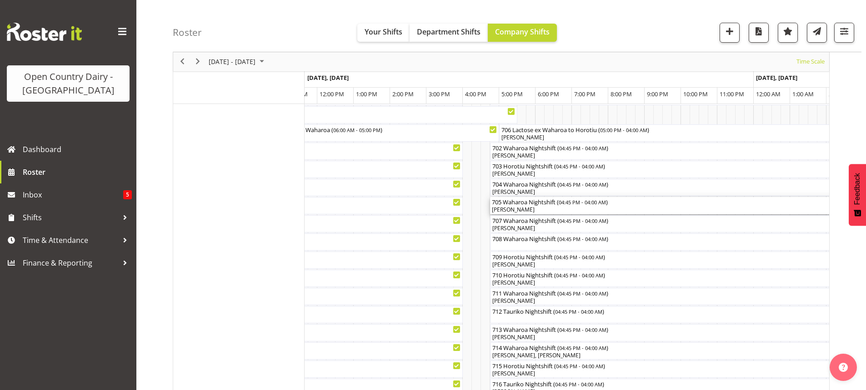
click at [553, 207] on div "[PERSON_NAME]" at bounding box center [694, 210] width 405 height 8
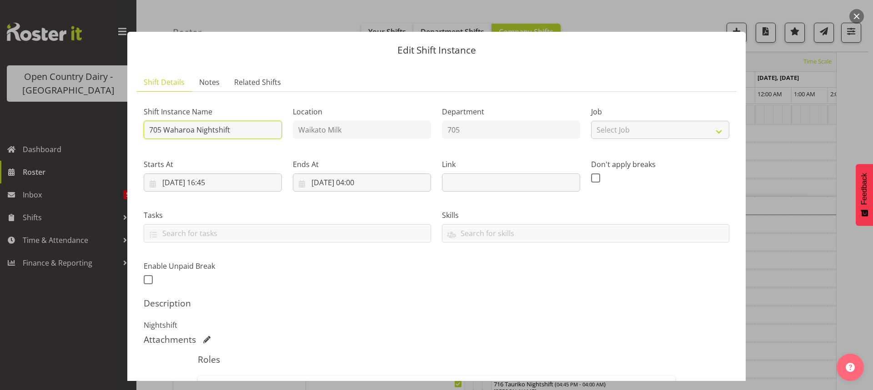
click at [239, 130] on input "705 Waharoa Nightshift" at bounding box center [213, 130] width 138 height 18
type input "705 Lactose ex Waharoa to Horotiu"
click at [219, 181] on input "01/10/2025, 16:45" at bounding box center [213, 183] width 138 height 18
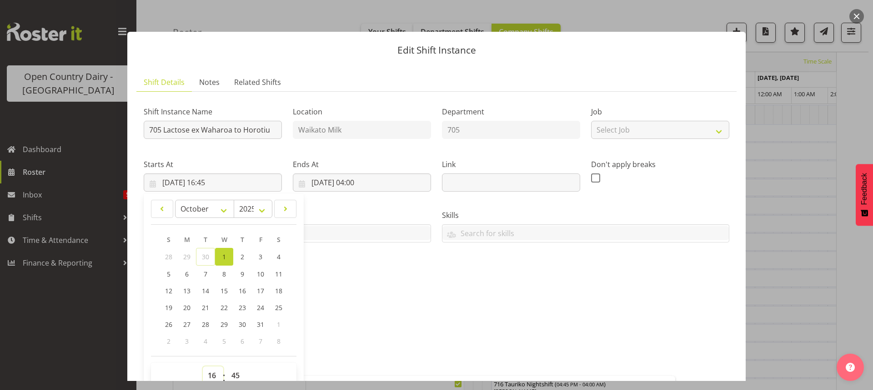
scroll to position [4, 0]
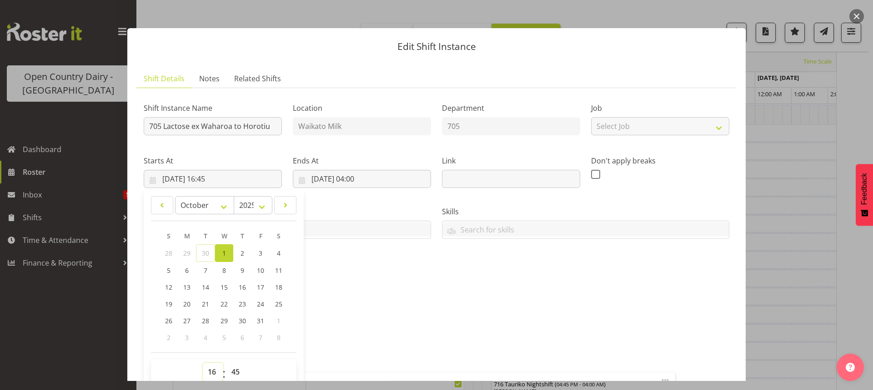
click at [209, 373] on select "00 01 02 03 04 05 06 07 08 09 10 11 12 13 14 15 16 17 18 19 20 21 22 23" at bounding box center [213, 372] width 20 height 18
select select "17"
click at [203, 363] on select "00 01 02 03 04 05 06 07 08 09 10 11 12 13 14 15 16 17 18 19 20 21 22 23" at bounding box center [213, 372] width 20 height 18
type input "01/10/2025, 17:45"
click at [234, 373] on select "00 01 02 03 04 05 06 07 08 09 10 11 12 13 14 15 16 17 18 19 20 21 22 23 24 25 2…" at bounding box center [236, 372] width 20 height 18
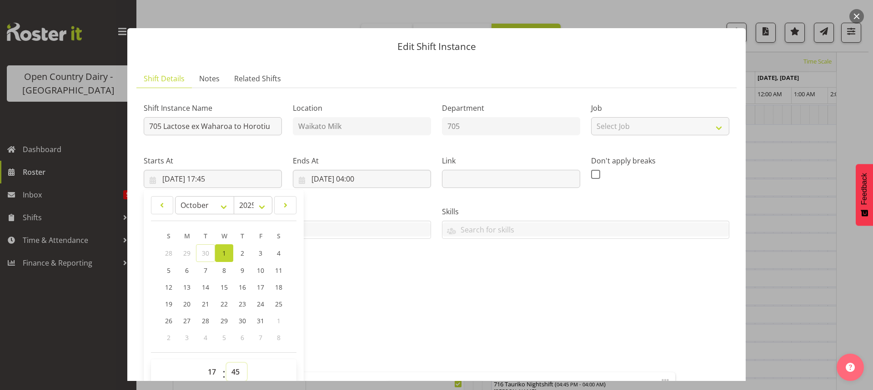
select select "0"
click at [226, 363] on select "00 01 02 03 04 05 06 07 08 09 10 11 12 13 14 15 16 17 18 19 20 21 22 23 24 25 2…" at bounding box center [236, 372] width 20 height 18
type input "01/10/2025, 17:00"
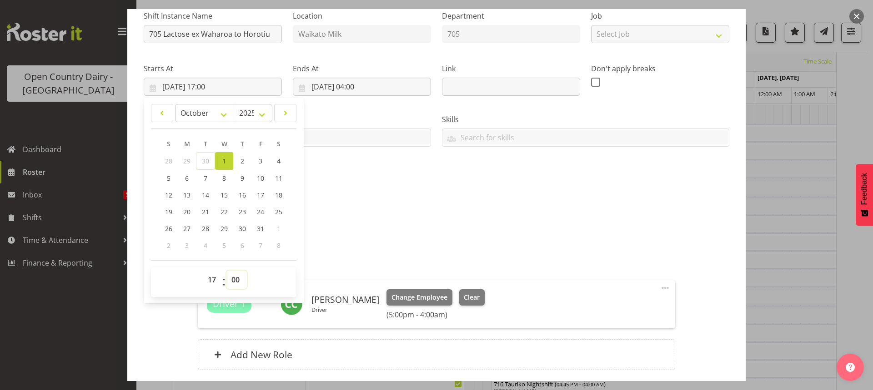
scroll to position [166, 0]
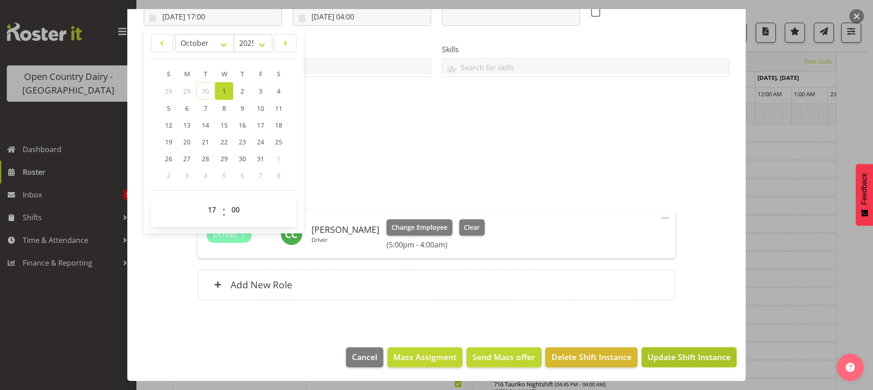
click at [691, 354] on span "Update Shift Instance" at bounding box center [688, 357] width 83 height 12
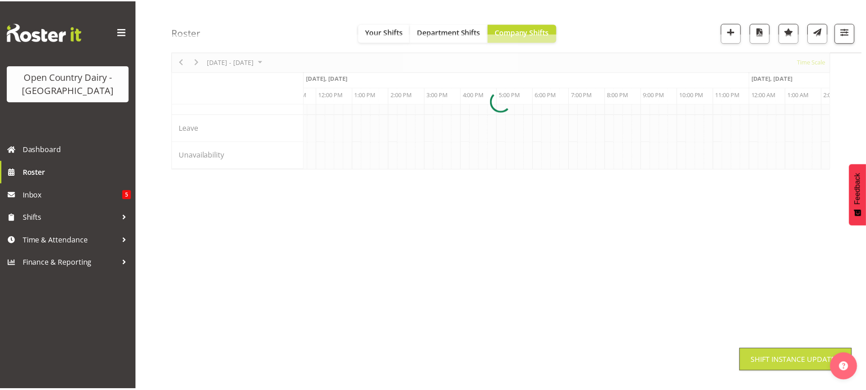
scroll to position [57, 0]
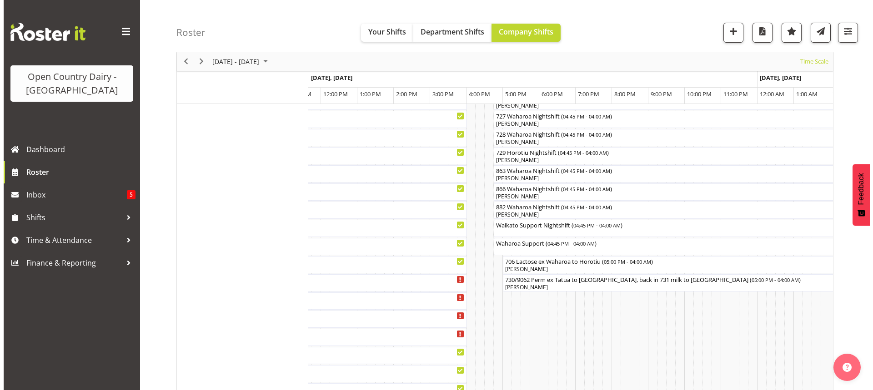
scroll to position [602, 0]
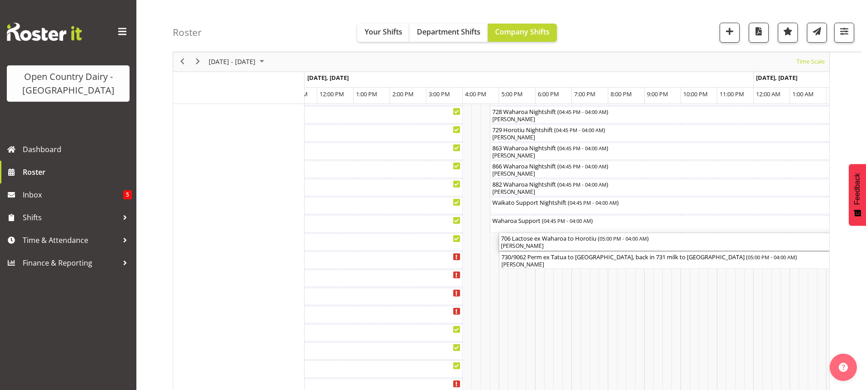
click at [553, 246] on div "[PERSON_NAME]" at bounding box center [699, 246] width 396 height 8
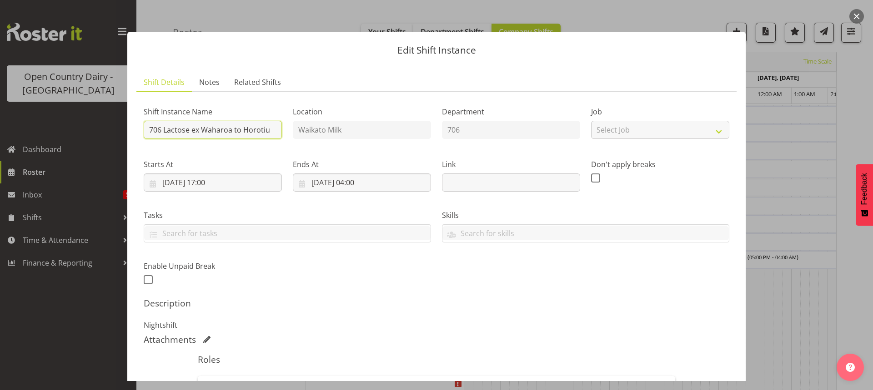
click at [269, 127] on input "706 Lactose ex Waharoa to Horotiu" at bounding box center [213, 130] width 138 height 18
type input "706 Waharoa Nightshift"
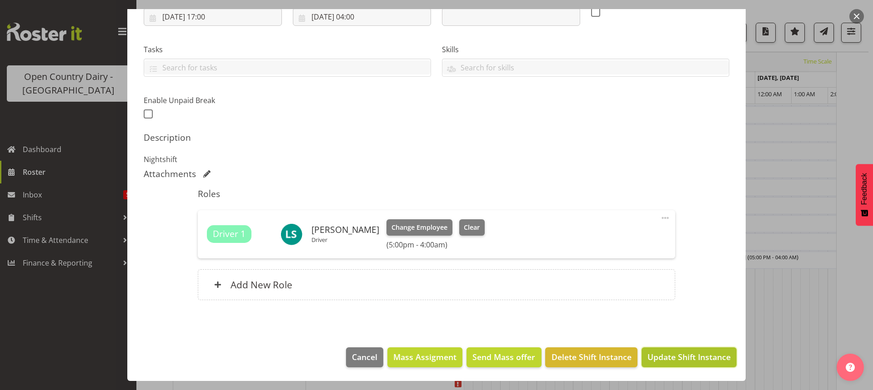
click at [661, 355] on span "Update Shift Instance" at bounding box center [688, 357] width 83 height 12
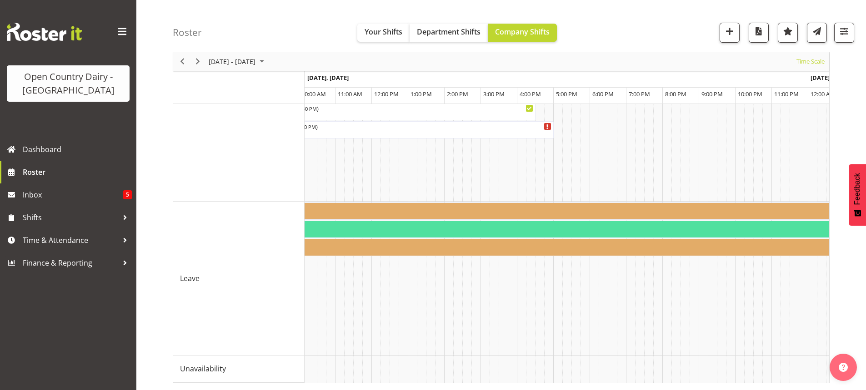
scroll to position [0, 3034]
